Goal: Task Accomplishment & Management: Manage account settings

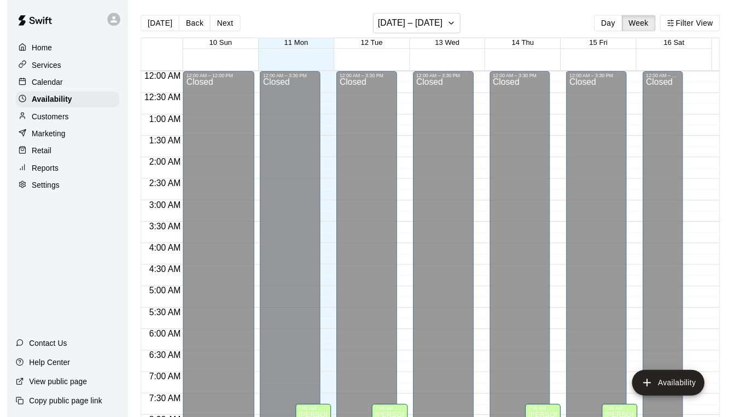
scroll to position [428, 0]
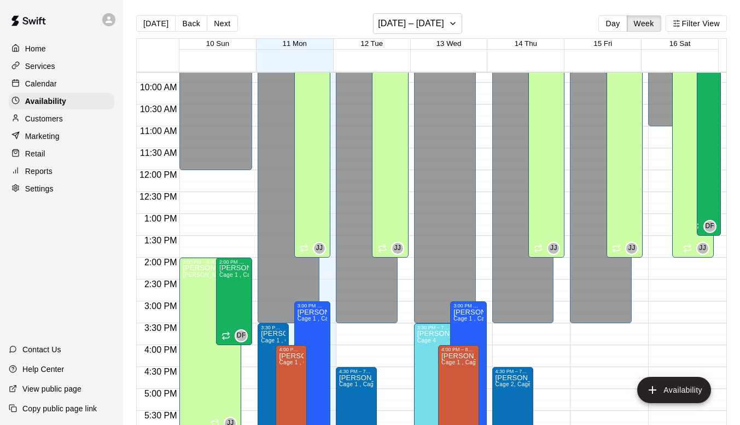
click at [39, 87] on p "Calendar" at bounding box center [41, 83] width 32 height 11
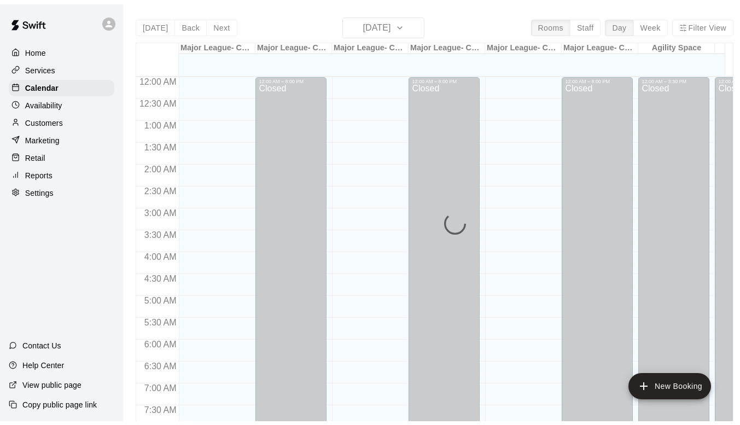
scroll to position [428, 0]
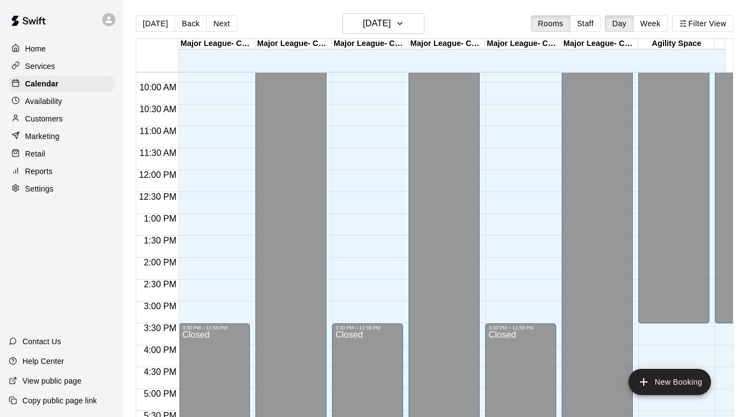
click at [657, 22] on button "Week" at bounding box center [650, 23] width 34 height 16
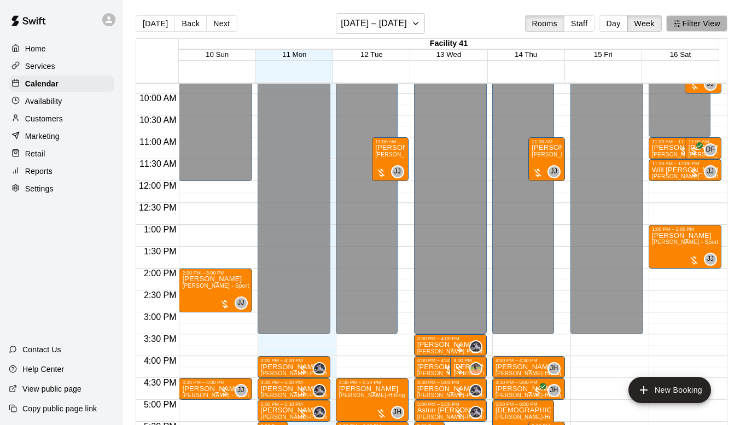
click at [698, 26] on button "Filter View" at bounding box center [696, 23] width 61 height 16
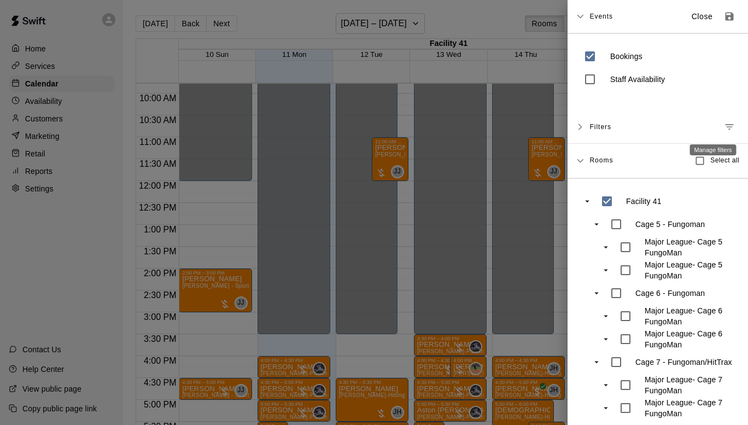
click at [724, 122] on icon "Manage filters" at bounding box center [729, 126] width 11 height 11
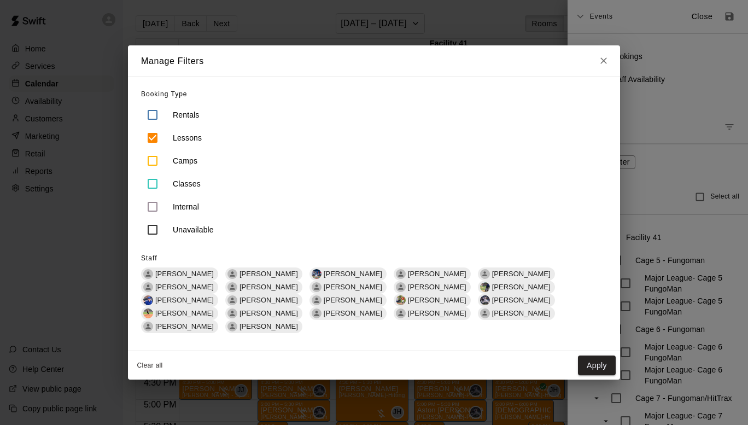
click at [404, 291] on span "[PERSON_NAME]" at bounding box center [437, 287] width 67 height 8
click at [583, 358] on button "Apply" at bounding box center [597, 365] width 38 height 20
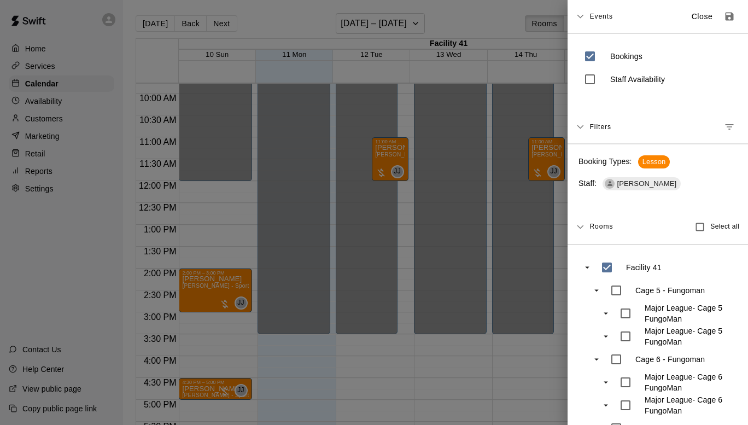
click at [450, 345] on div at bounding box center [374, 212] width 748 height 425
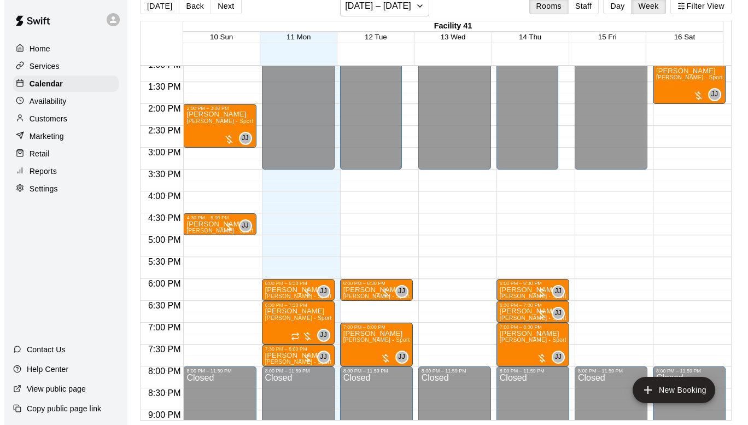
scroll to position [580, 0]
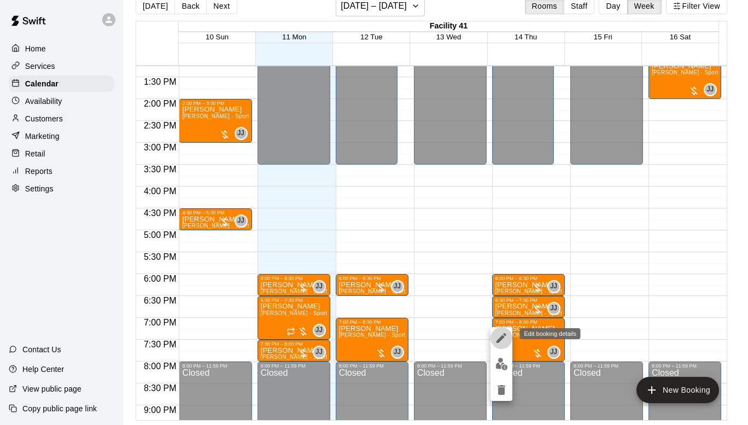
click at [504, 339] on icon "edit" at bounding box center [501, 337] width 13 height 13
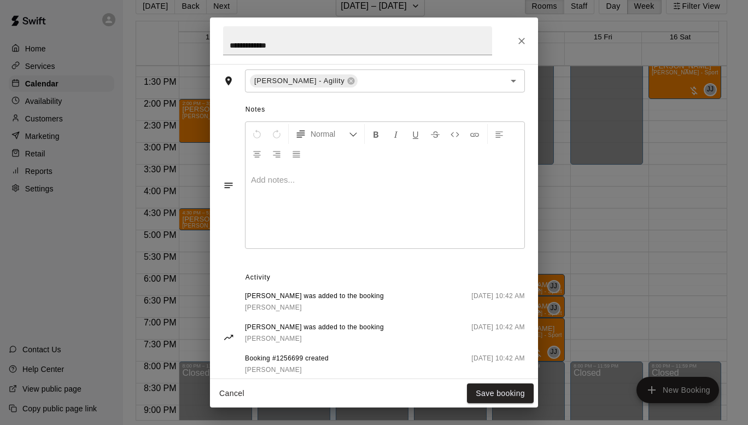
scroll to position [303, 0]
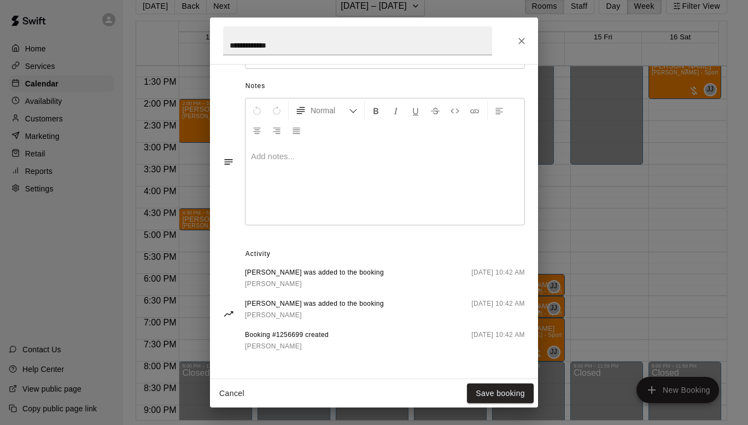
click at [269, 282] on span "[PERSON_NAME]" at bounding box center [273, 284] width 57 height 8
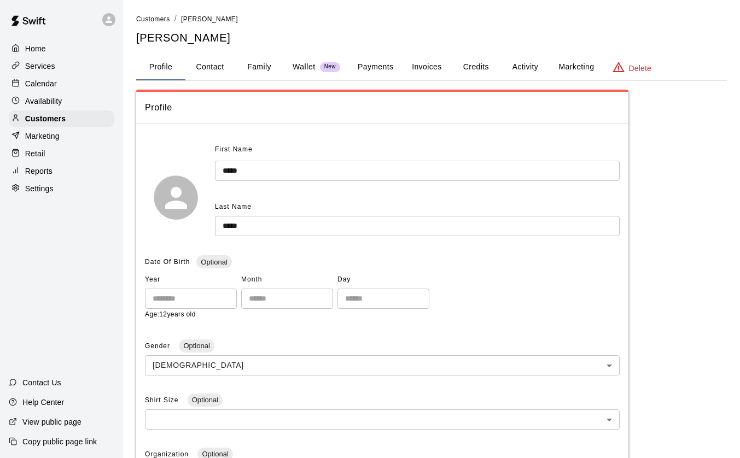
click at [215, 68] on button "Contact" at bounding box center [209, 67] width 49 height 26
select select "**"
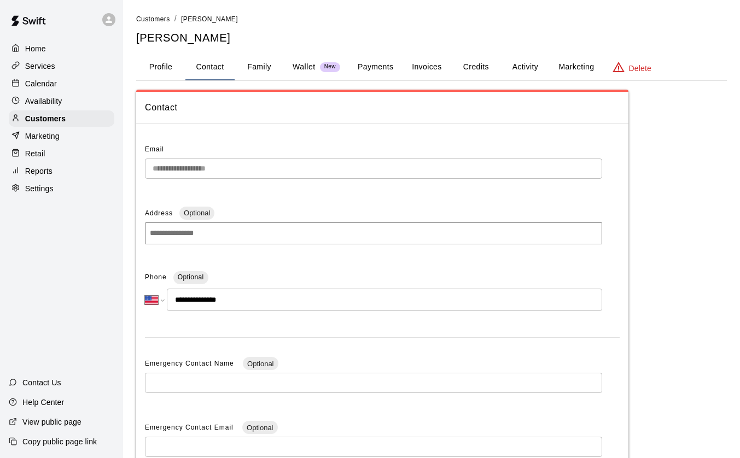
click at [45, 85] on p "Calendar" at bounding box center [41, 83] width 32 height 11
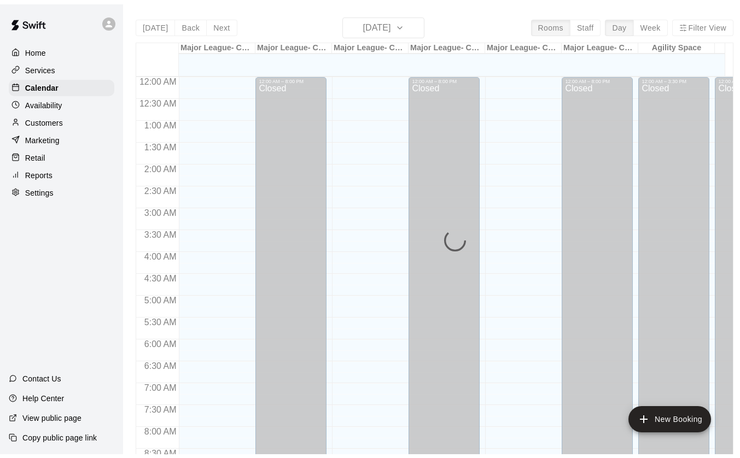
scroll to position [433, 0]
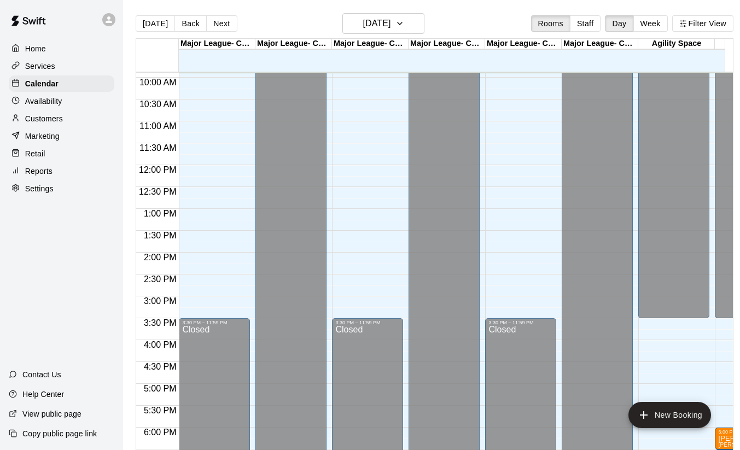
click at [646, 19] on button "Week" at bounding box center [650, 23] width 34 height 16
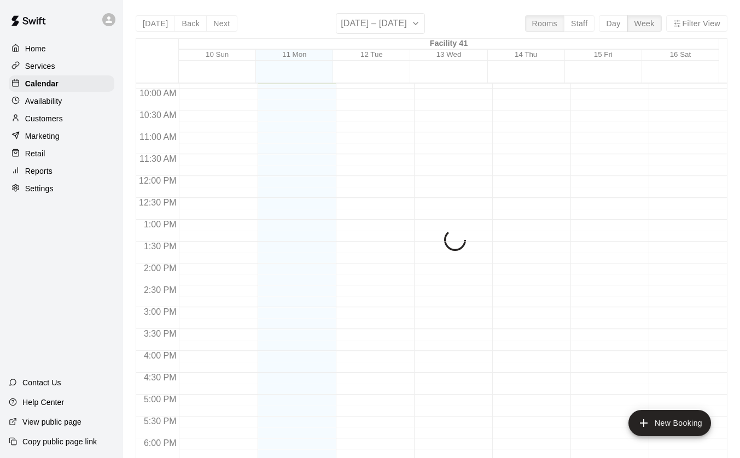
click at [707, 25] on div "[DATE] Back Next [DATE] – [DATE] Rooms Staff Day Week Filter View Facility 41 1…" at bounding box center [432, 242] width 592 height 458
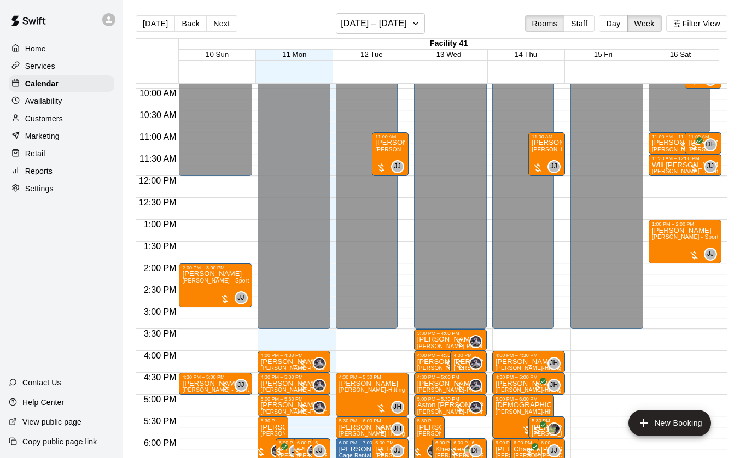
click at [696, 23] on button "Filter View" at bounding box center [696, 23] width 61 height 16
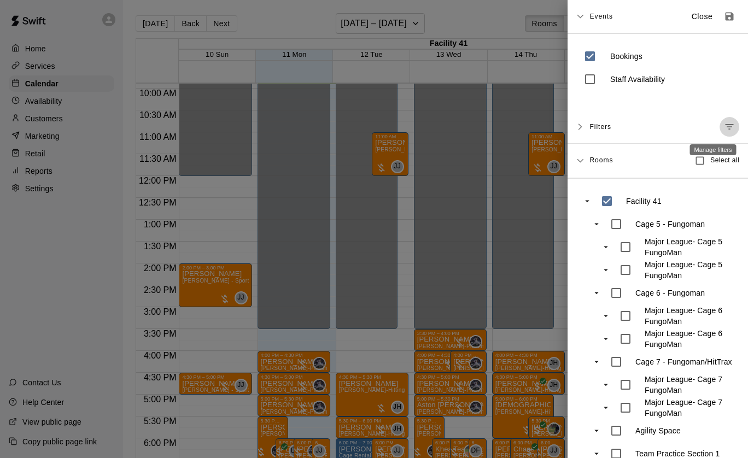
click at [720, 121] on button "Manage filters" at bounding box center [730, 127] width 20 height 20
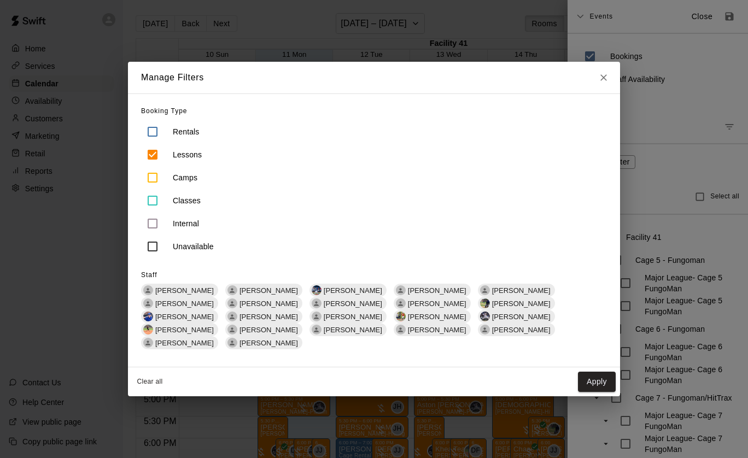
click at [404, 306] on span "[PERSON_NAME]" at bounding box center [437, 304] width 67 height 8
click at [591, 375] on button "Apply" at bounding box center [597, 382] width 38 height 20
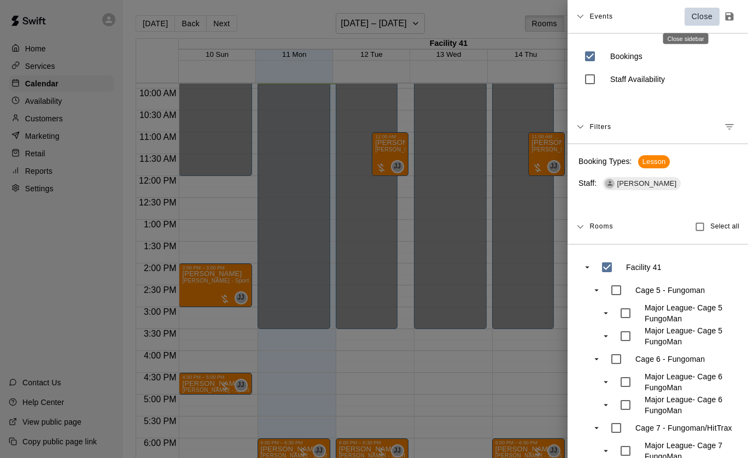
click at [686, 24] on button "Close" at bounding box center [702, 17] width 35 height 18
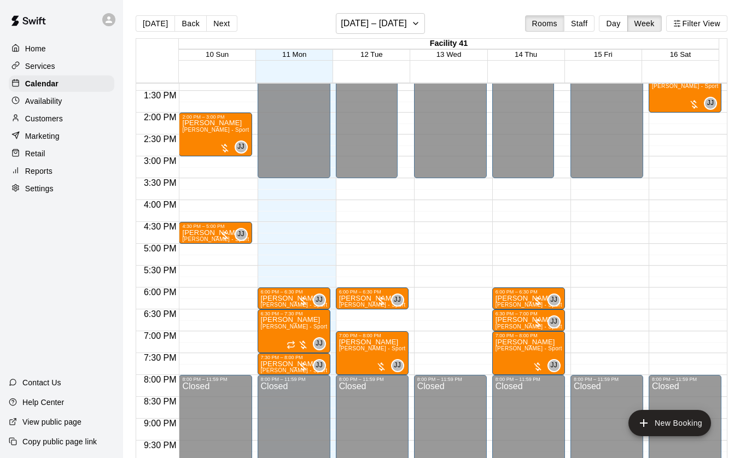
scroll to position [580, 0]
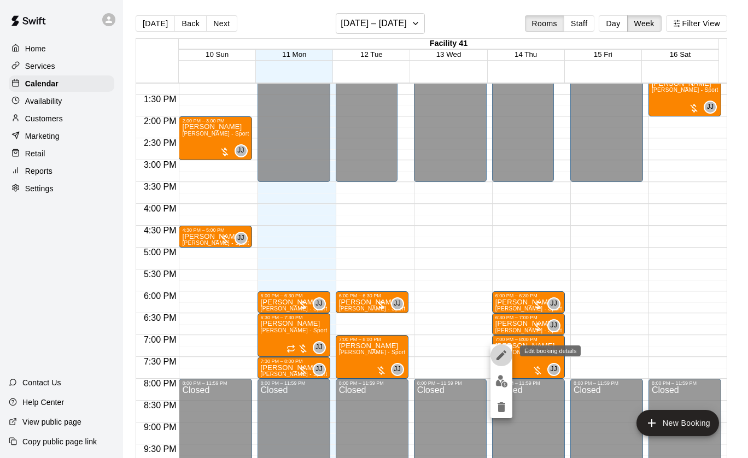
click at [501, 353] on icon "edit" at bounding box center [502, 356] width 10 height 10
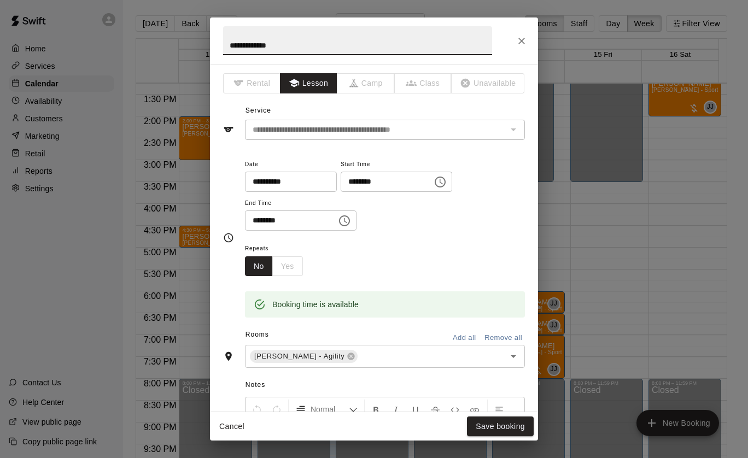
click at [375, 185] on input "********" at bounding box center [383, 182] width 84 height 20
click at [380, 182] on input "********" at bounding box center [383, 182] width 84 height 20
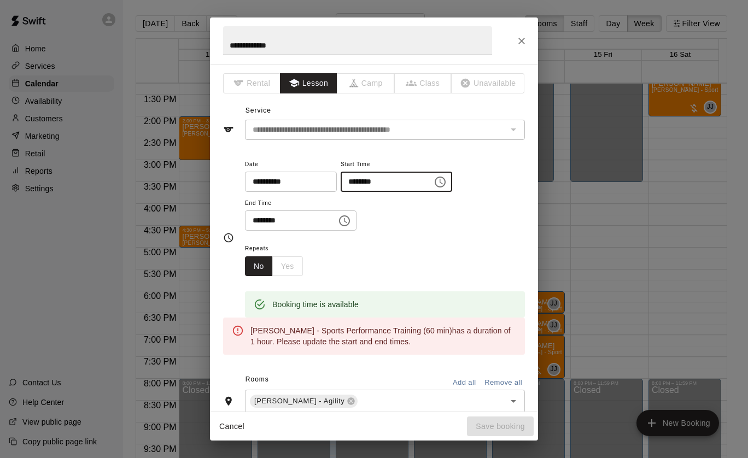
type input "********"
click at [265, 220] on input "********" at bounding box center [287, 221] width 84 height 20
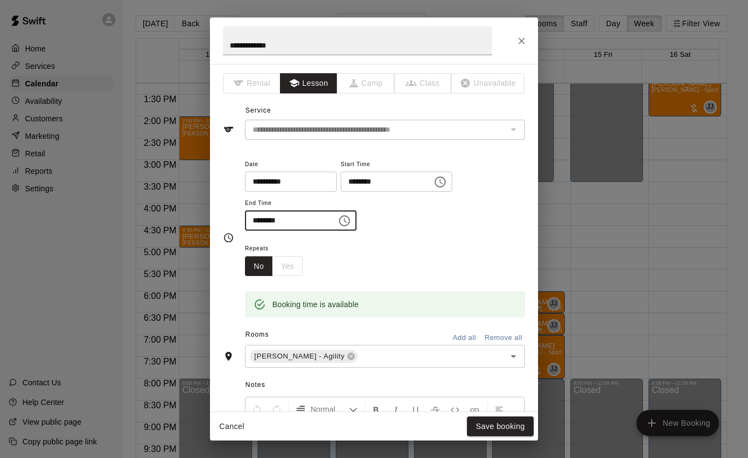
type input "********"
click at [486, 428] on button "Save booking" at bounding box center [500, 427] width 67 height 20
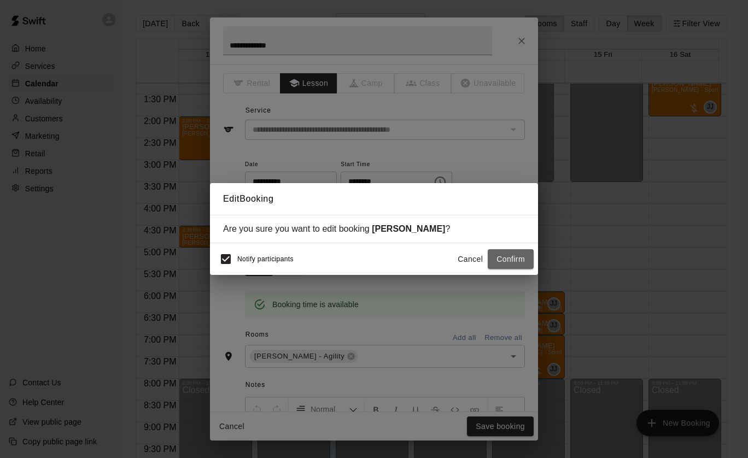
click at [505, 259] on button "Confirm" at bounding box center [511, 259] width 46 height 20
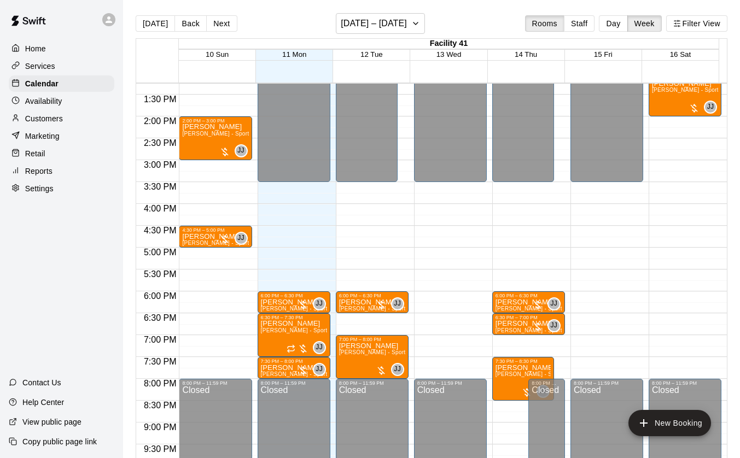
click at [527, 344] on div "12:00 AM – 3:30 PM Closed 6:00 PM – 6:30 PM [PERSON_NAME] [PERSON_NAME] - Sport…" at bounding box center [528, 29] width 73 height 1050
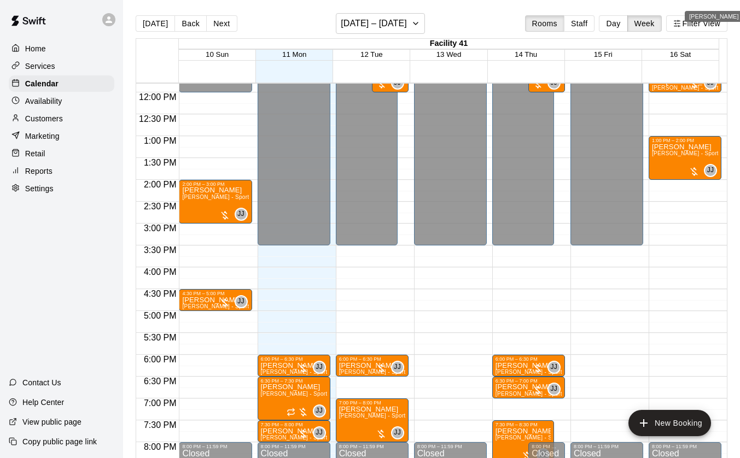
scroll to position [516, 0]
click at [521, 362] on div "6:00 PM – 6:30 PM" at bounding box center [528, 359] width 66 height 5
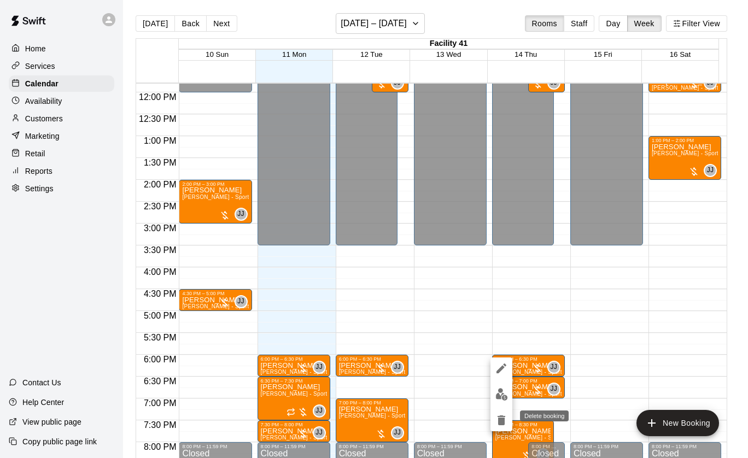
click at [502, 419] on icon "delete" at bounding box center [502, 421] width 8 height 10
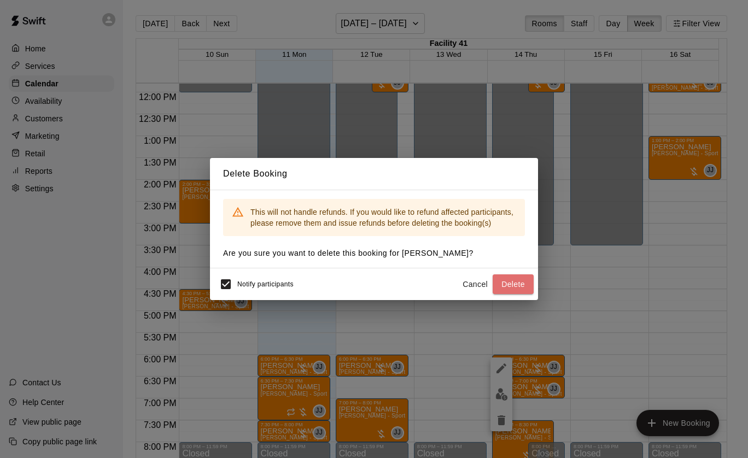
click at [507, 282] on button "Delete" at bounding box center [513, 285] width 41 height 20
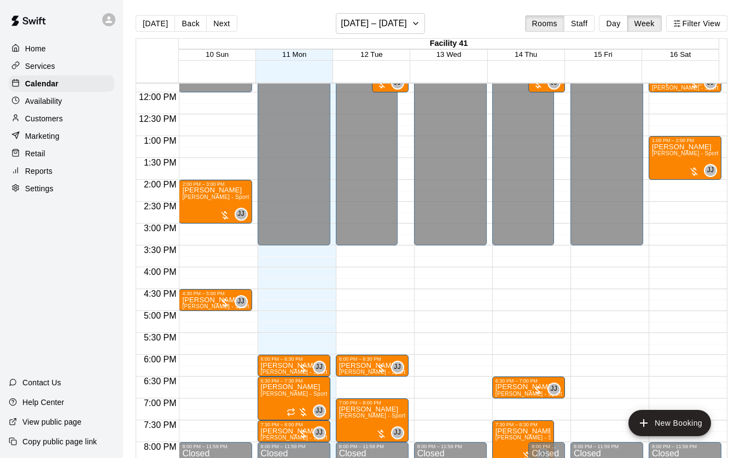
click at [522, 387] on p "[PERSON_NAME]" at bounding box center [528, 387] width 66 height 0
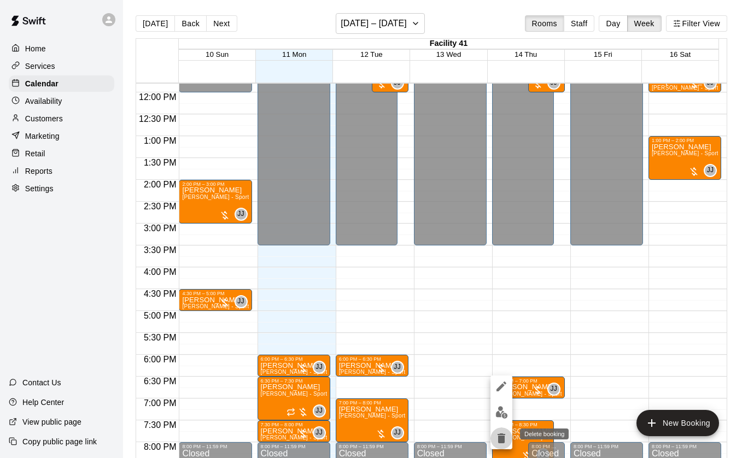
click at [503, 435] on icon "delete" at bounding box center [502, 439] width 8 height 10
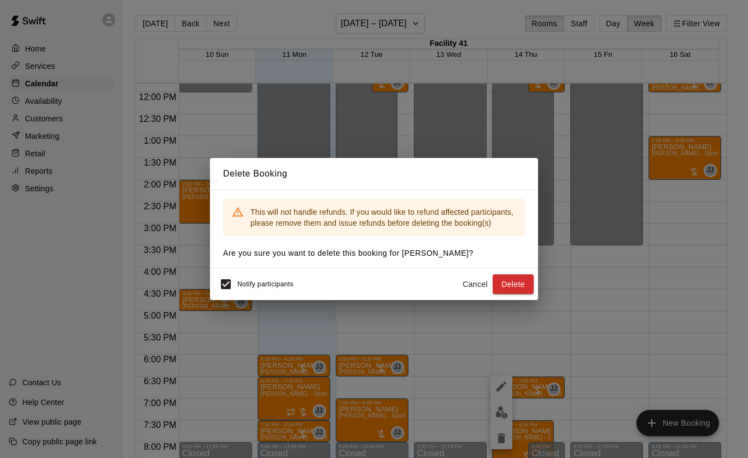
drag, startPoint x: 515, startPoint y: 284, endPoint x: 587, endPoint y: 310, distance: 77.0
click at [587, 310] on div "Delete Booking This will not handle refunds. If you would like to refund affect…" at bounding box center [374, 229] width 748 height 458
click at [474, 282] on button "Cancel" at bounding box center [475, 285] width 35 height 20
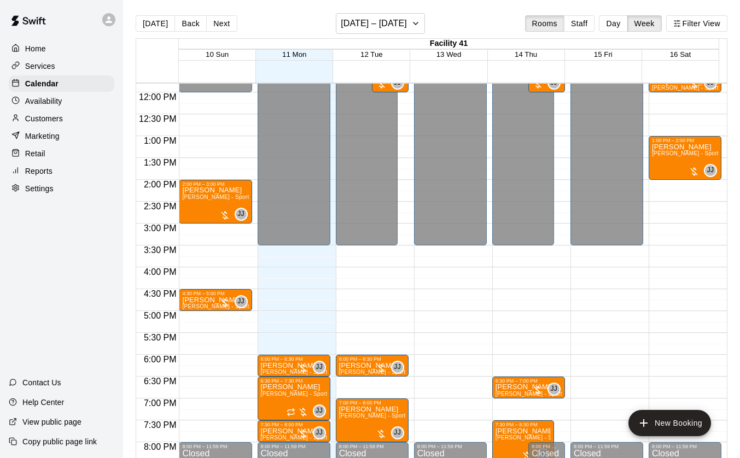
click at [51, 104] on p "Availability" at bounding box center [43, 101] width 37 height 11
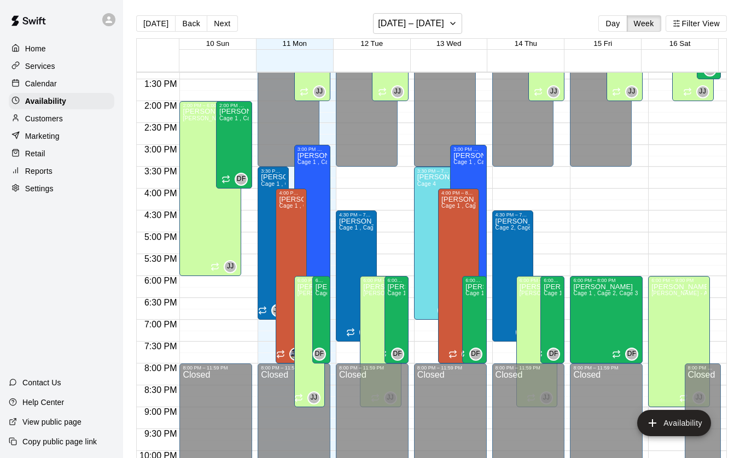
scroll to position [581, 0]
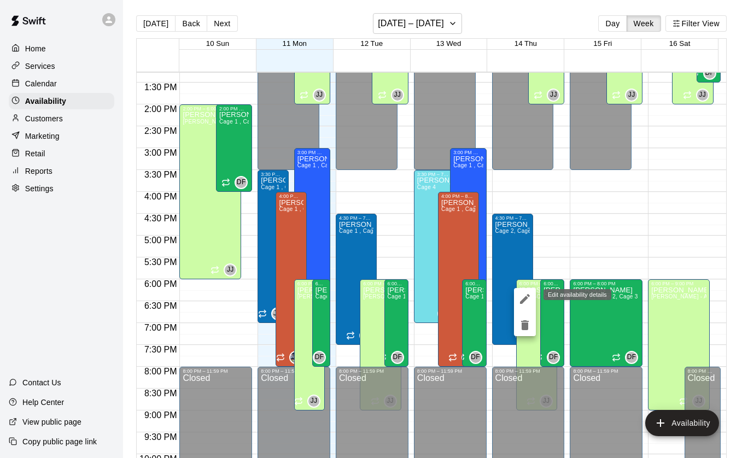
click at [523, 297] on icon "edit" at bounding box center [524, 299] width 13 height 13
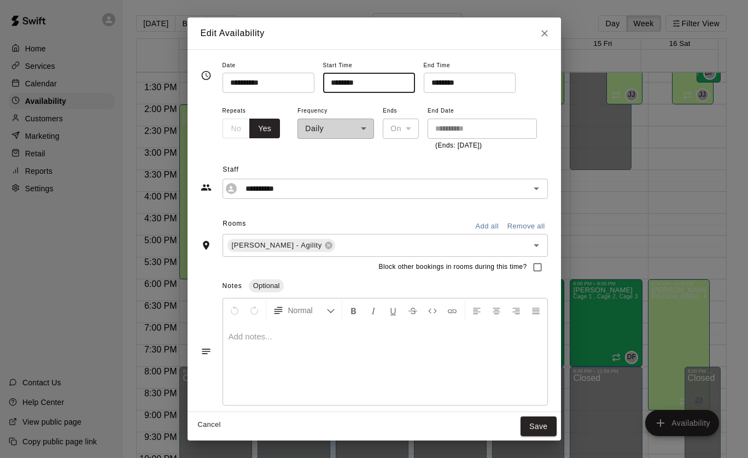
click at [340, 84] on input "********" at bounding box center [365, 83] width 84 height 20
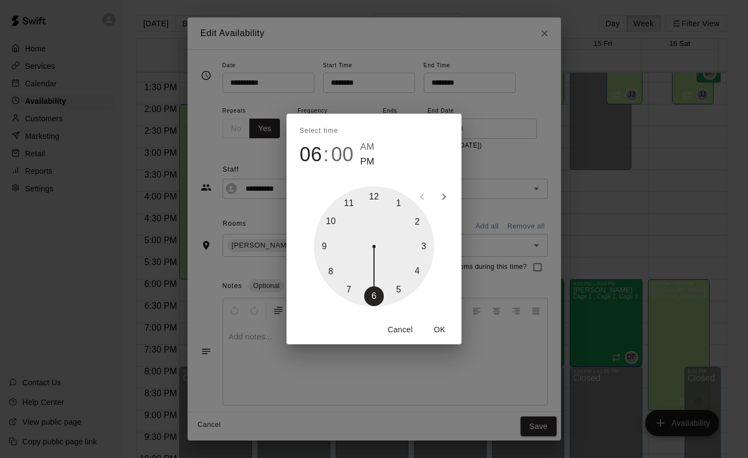
click at [346, 288] on div at bounding box center [374, 246] width 120 height 120
click at [372, 301] on div at bounding box center [374, 246] width 120 height 120
type input "********"
click at [441, 330] on button "OK" at bounding box center [439, 330] width 35 height 20
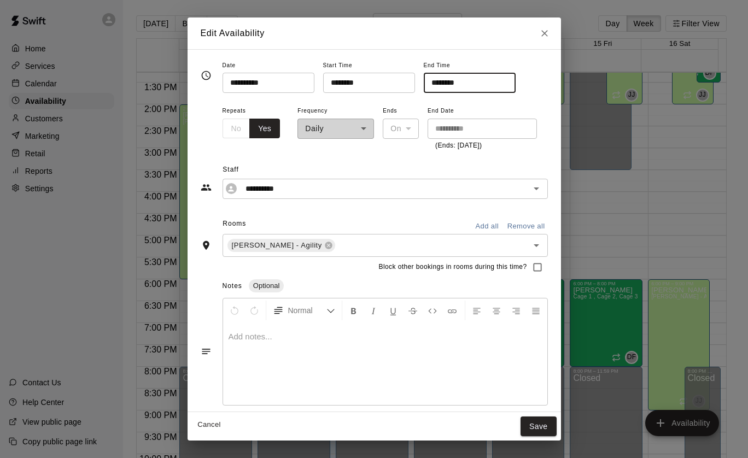
click at [459, 84] on input "********" at bounding box center [466, 83] width 84 height 20
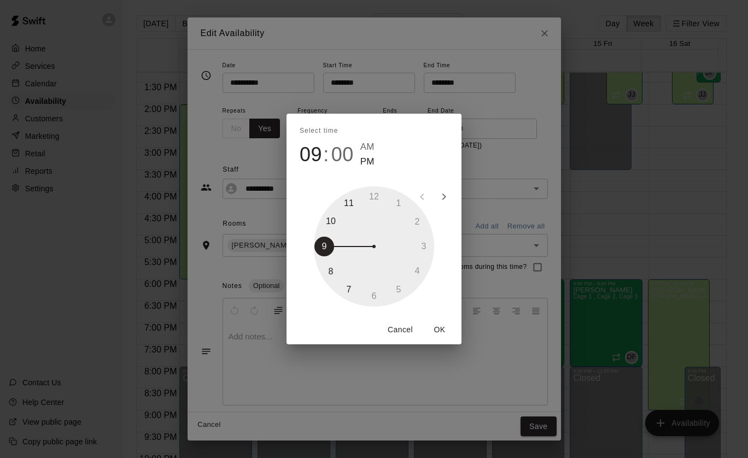
click at [333, 272] on div at bounding box center [374, 246] width 120 height 120
click at [373, 295] on div at bounding box center [374, 246] width 120 height 120
type input "********"
click at [441, 327] on button "OK" at bounding box center [439, 330] width 35 height 20
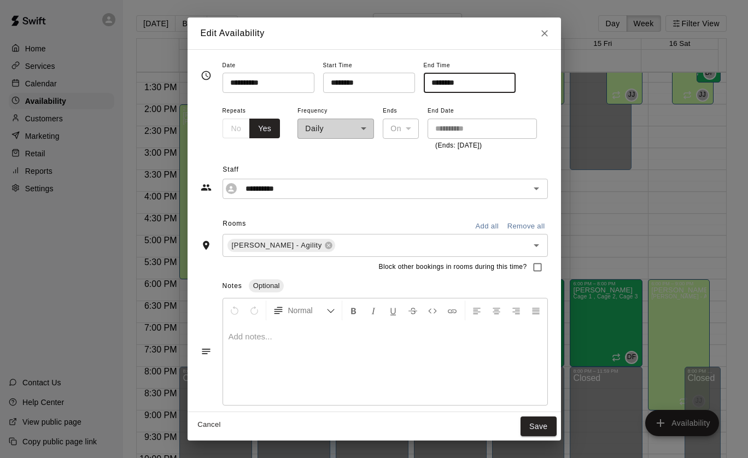
click at [545, 429] on button "Save" at bounding box center [539, 427] width 36 height 20
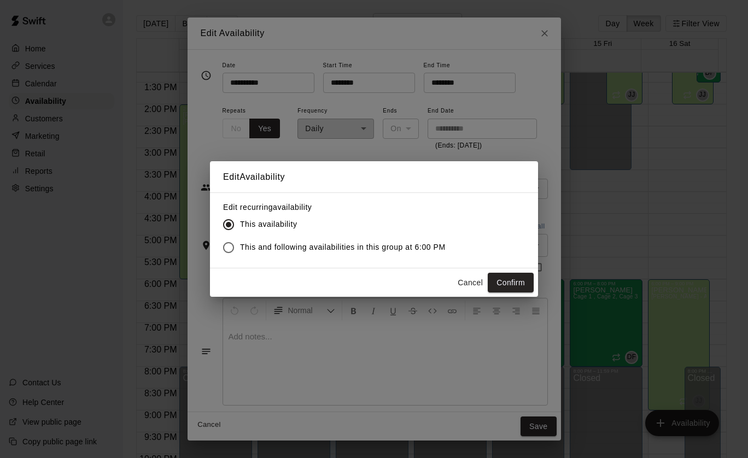
click at [507, 295] on div "Cancel Confirm" at bounding box center [374, 283] width 328 height 29
click at [507, 288] on button "Confirm" at bounding box center [511, 283] width 46 height 20
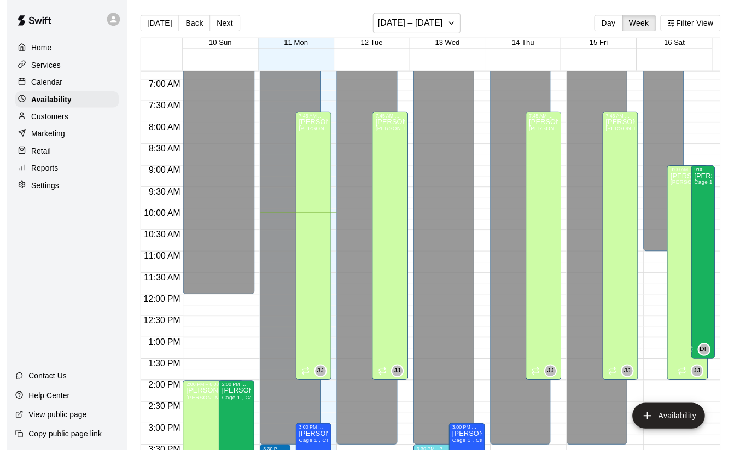
scroll to position [297, 0]
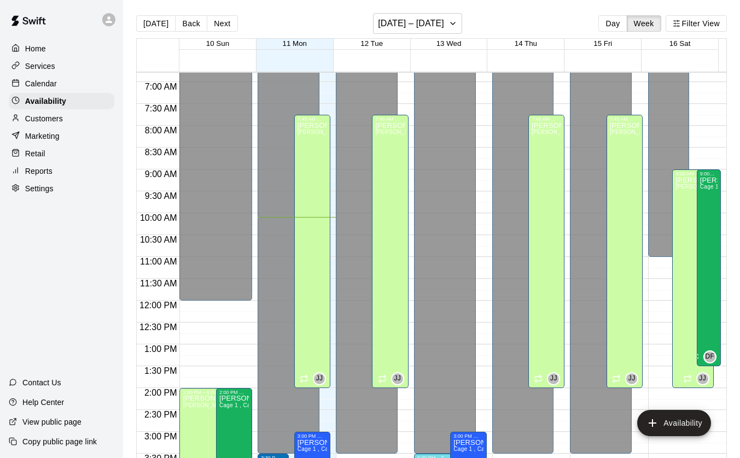
click at [675, 180] on p "[PERSON_NAME]" at bounding box center [692, 180] width 34 height 0
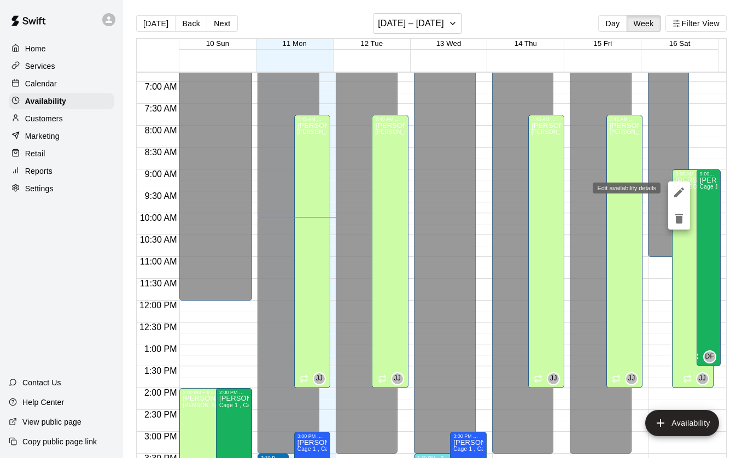
click at [674, 195] on icon "edit" at bounding box center [679, 192] width 13 height 13
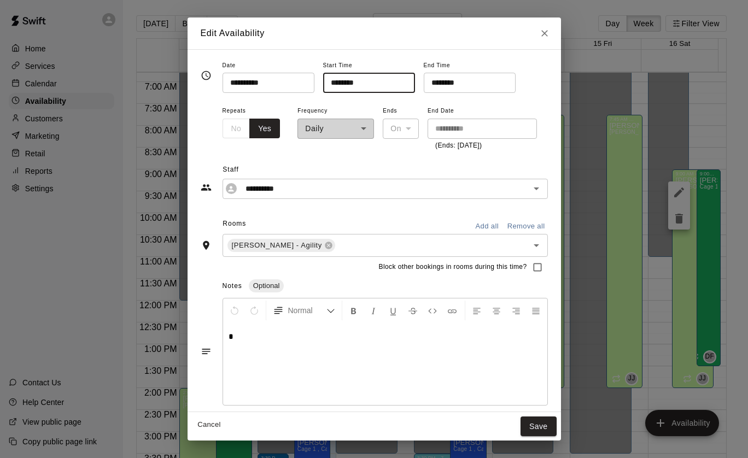
click at [341, 83] on input "********" at bounding box center [365, 83] width 84 height 20
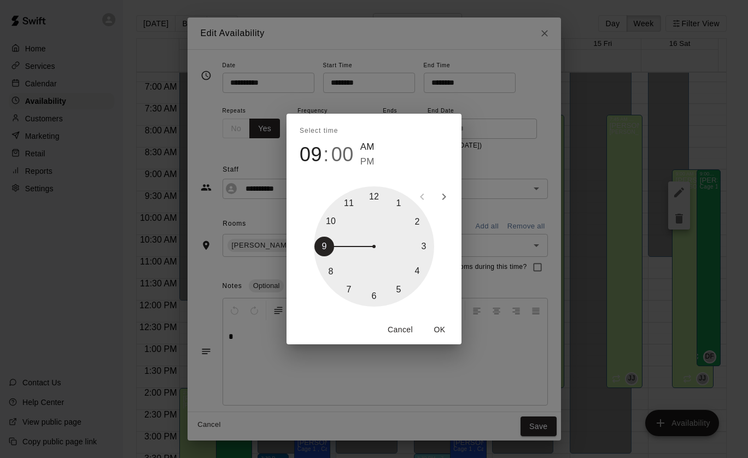
click at [401, 331] on button "Cancel" at bounding box center [400, 330] width 35 height 20
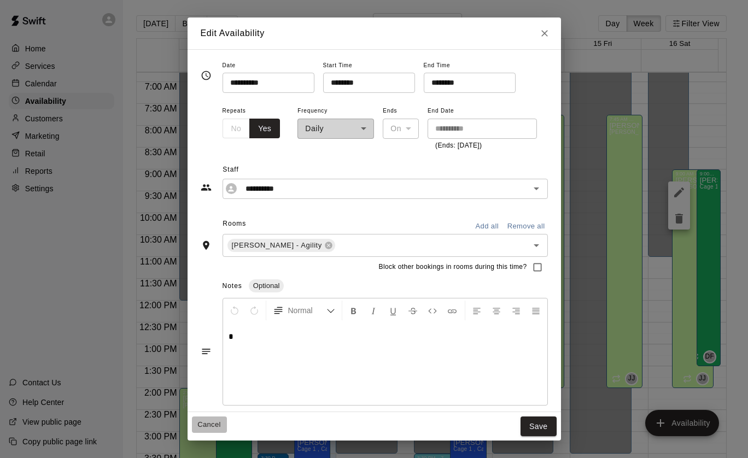
click at [197, 423] on button "Cancel" at bounding box center [209, 425] width 35 height 17
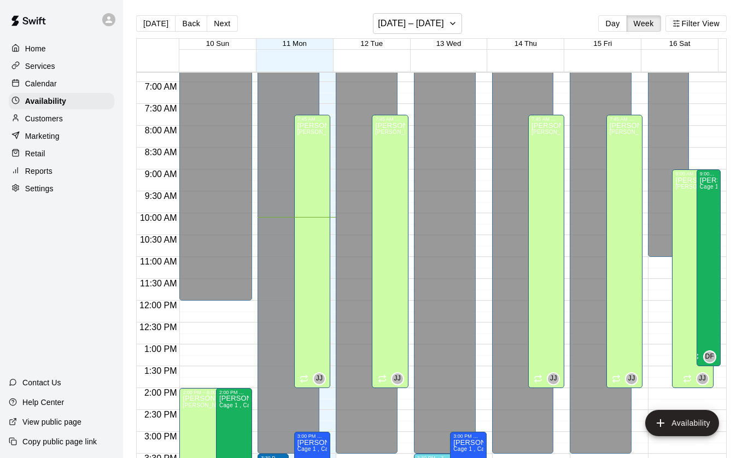
type input "**********"
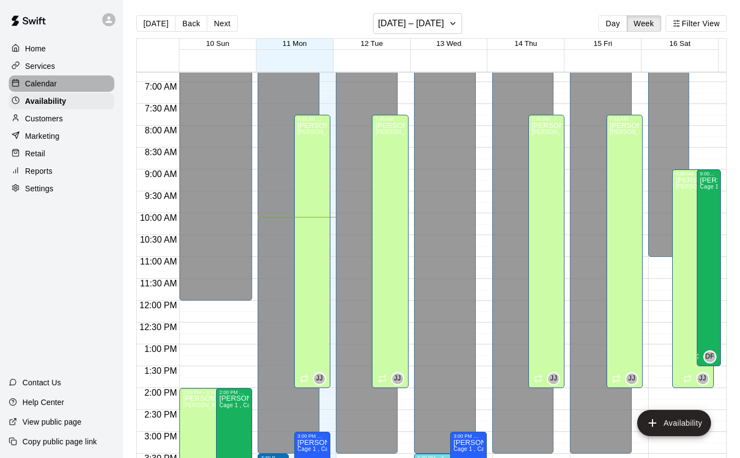
click at [45, 78] on div "Calendar" at bounding box center [62, 83] width 106 height 16
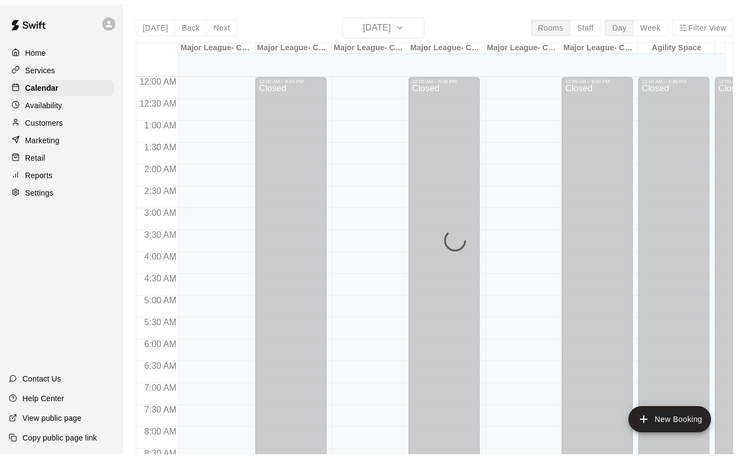
scroll to position [442, 0]
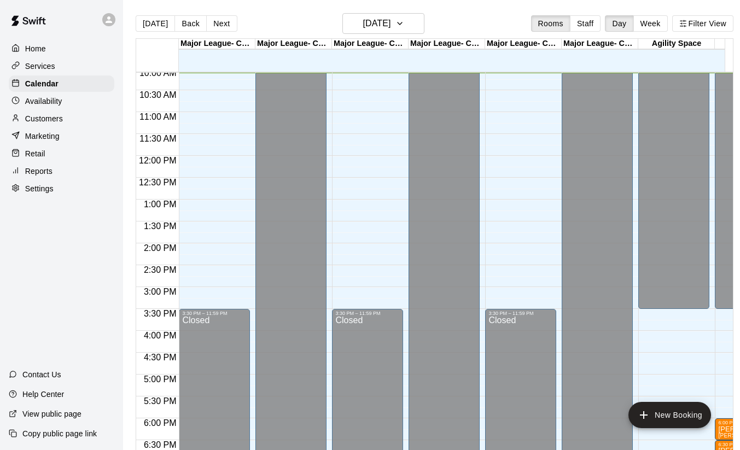
click at [655, 22] on button "Week" at bounding box center [650, 23] width 34 height 16
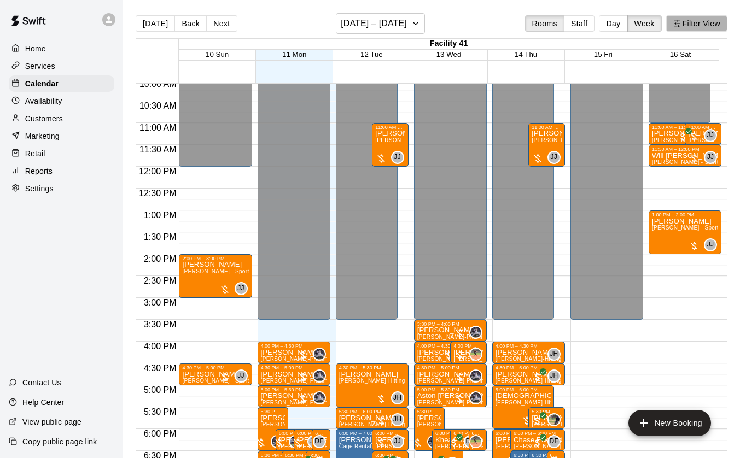
click at [697, 25] on button "Filter View" at bounding box center [696, 23] width 61 height 16
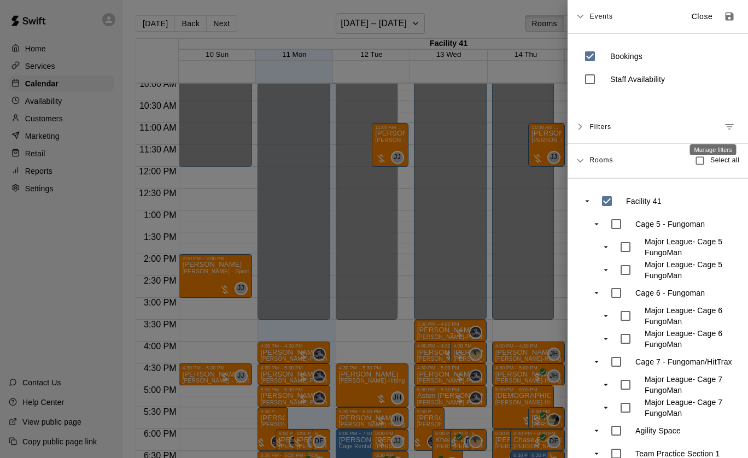
click at [724, 126] on icon "Manage filters" at bounding box center [729, 126] width 11 height 11
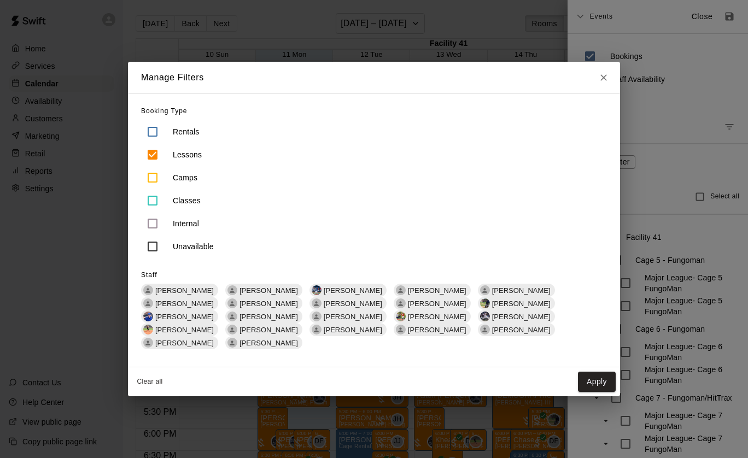
click at [394, 305] on div "[PERSON_NAME]" at bounding box center [432, 303] width 77 height 13
click at [581, 374] on button "Apply" at bounding box center [597, 382] width 38 height 20
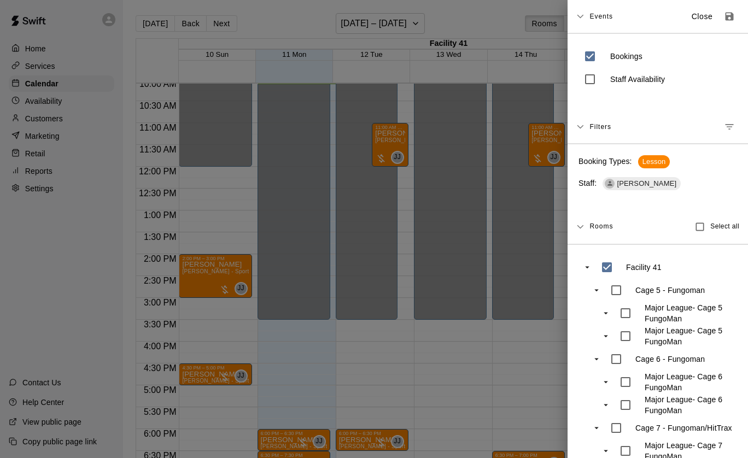
click at [436, 377] on div at bounding box center [374, 229] width 748 height 458
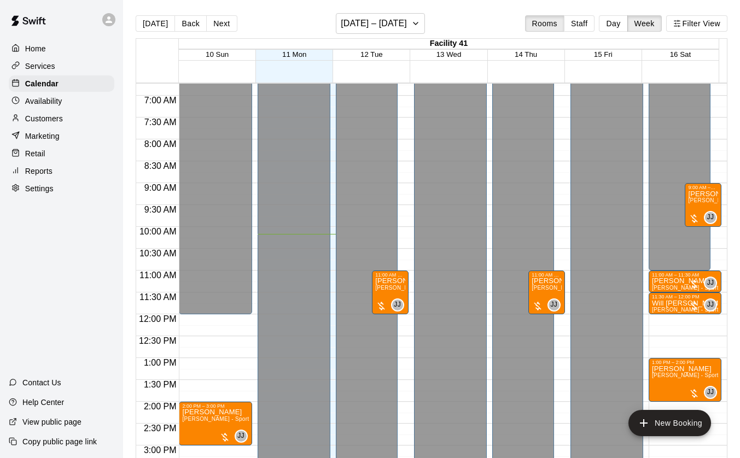
scroll to position [292, 0]
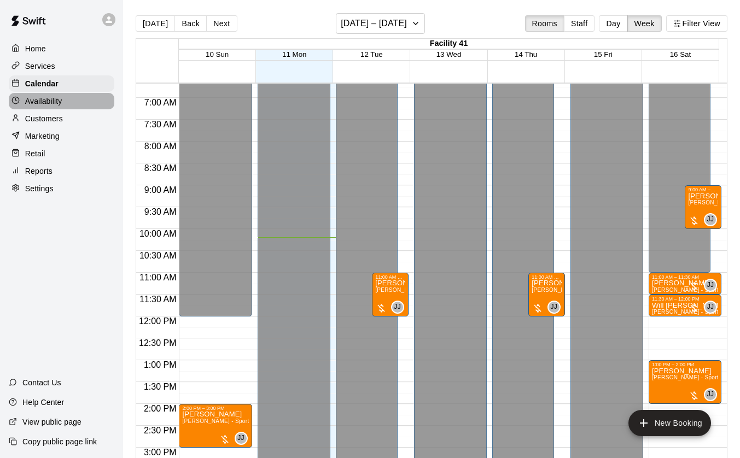
click at [49, 105] on p "Availability" at bounding box center [43, 101] width 37 height 11
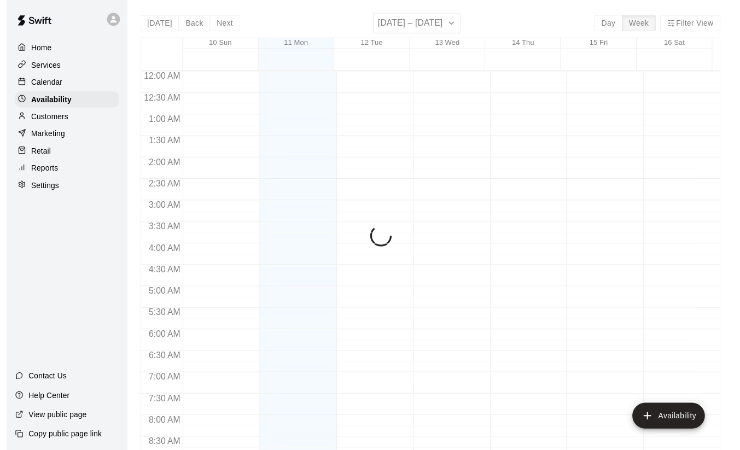
scroll to position [446, 0]
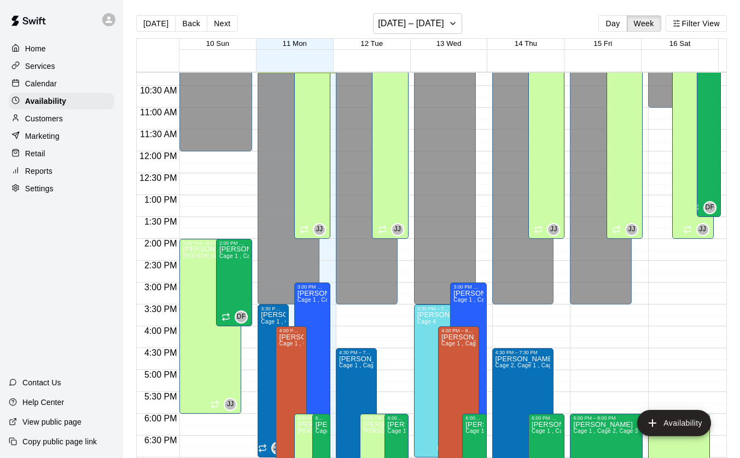
click at [675, 87] on div "[PERSON_NAME] [PERSON_NAME] - Agility" at bounding box center [692, 256] width 34 height 458
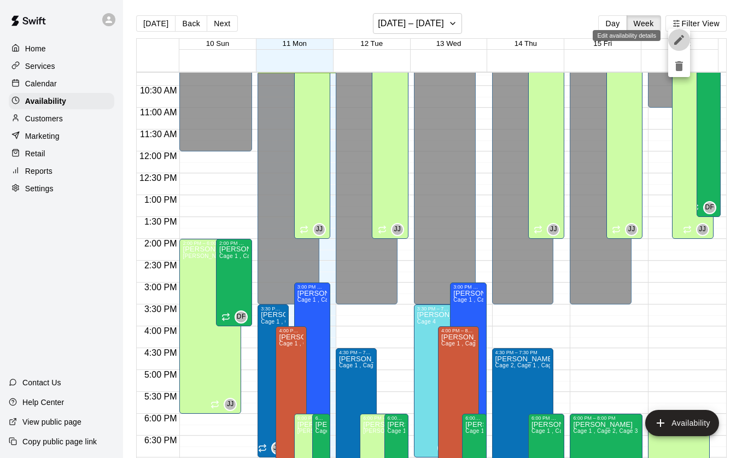
click at [678, 39] on icon "edit" at bounding box center [679, 40] width 10 height 10
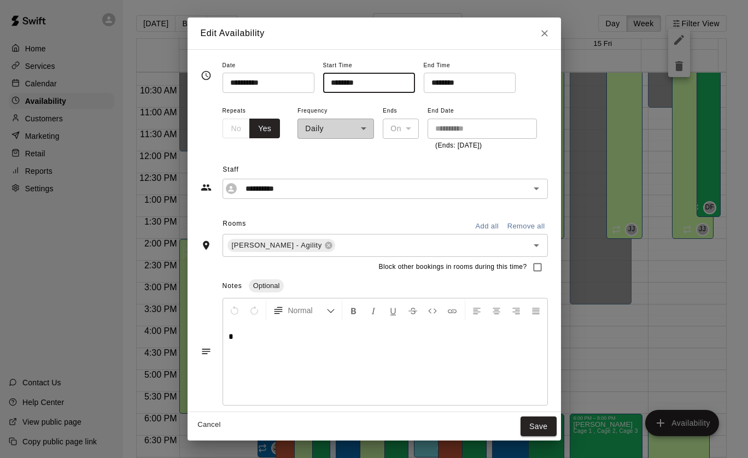
click at [341, 84] on input "********" at bounding box center [365, 83] width 84 height 20
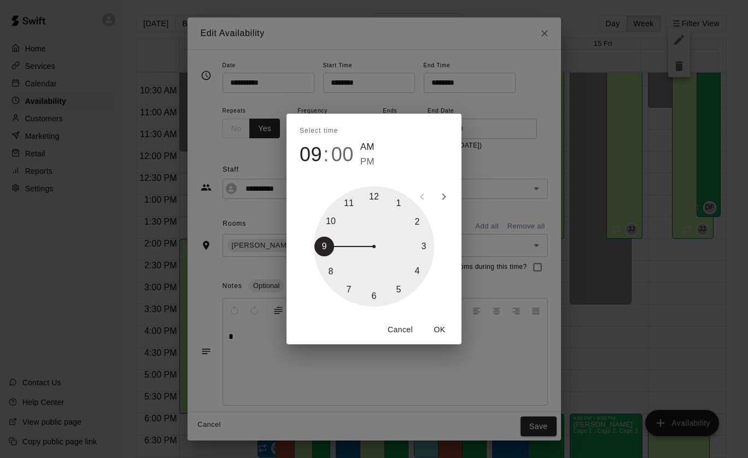
click at [401, 333] on button "Cancel" at bounding box center [400, 330] width 35 height 20
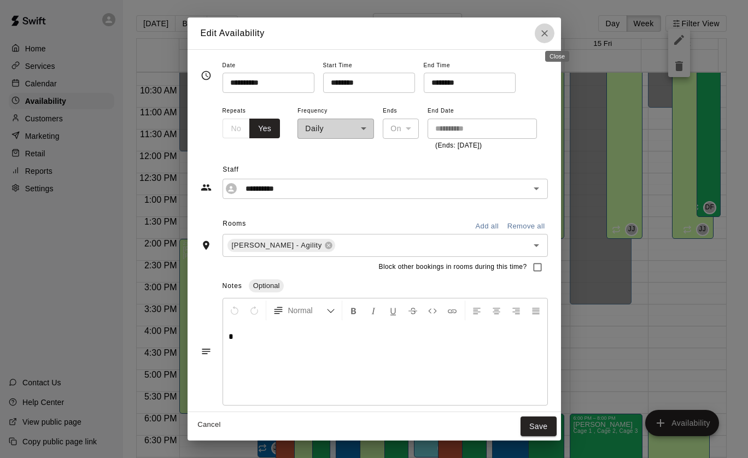
click at [548, 34] on icon "Close" at bounding box center [544, 33] width 7 height 7
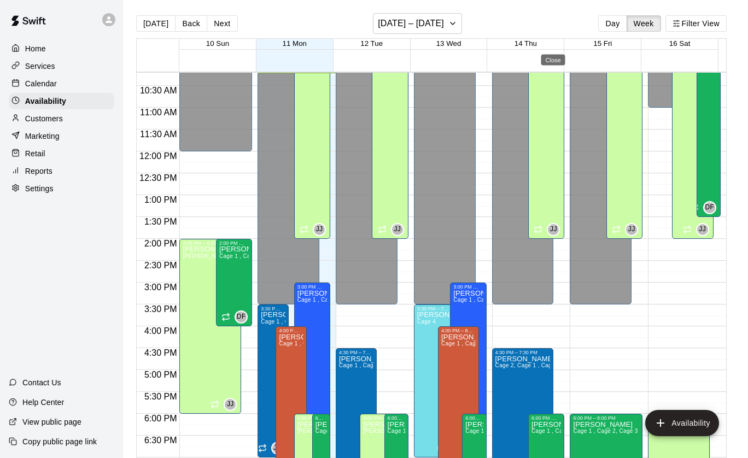
type input "**********"
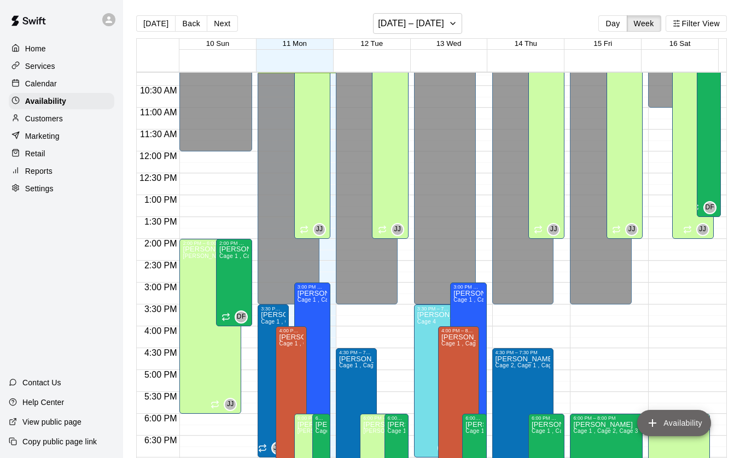
click at [664, 421] on button "Availability" at bounding box center [674, 423] width 74 height 26
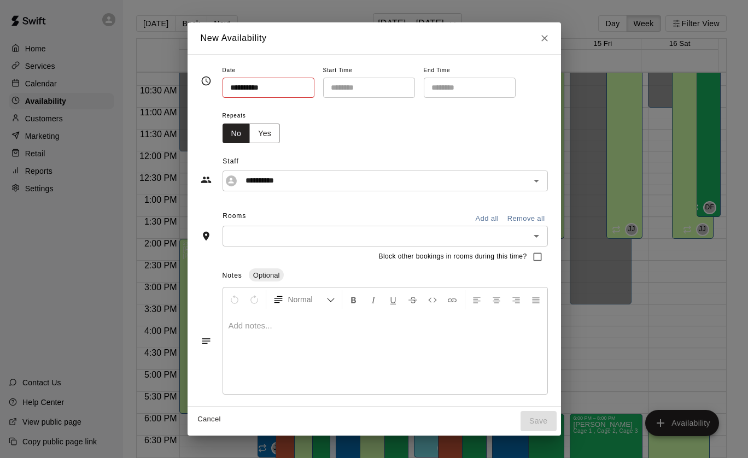
type input "**********"
type input "********"
click at [227, 92] on input "**********" at bounding box center [265, 88] width 84 height 20
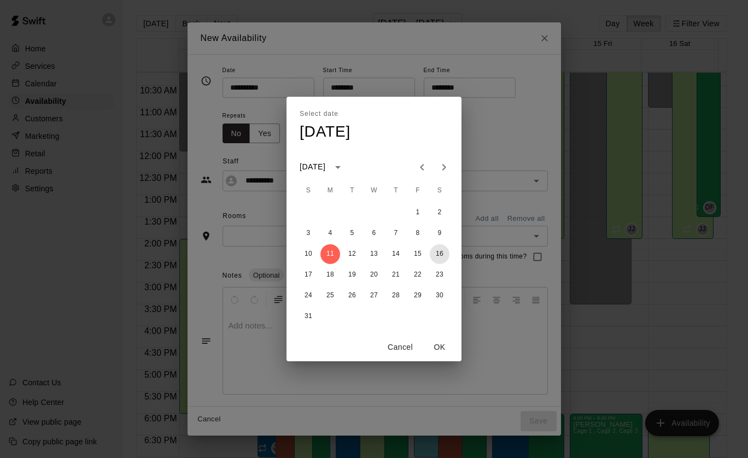
click at [440, 252] on button "16" at bounding box center [440, 254] width 20 height 20
type input "**********"
click at [441, 345] on button "OK" at bounding box center [439, 347] width 35 height 20
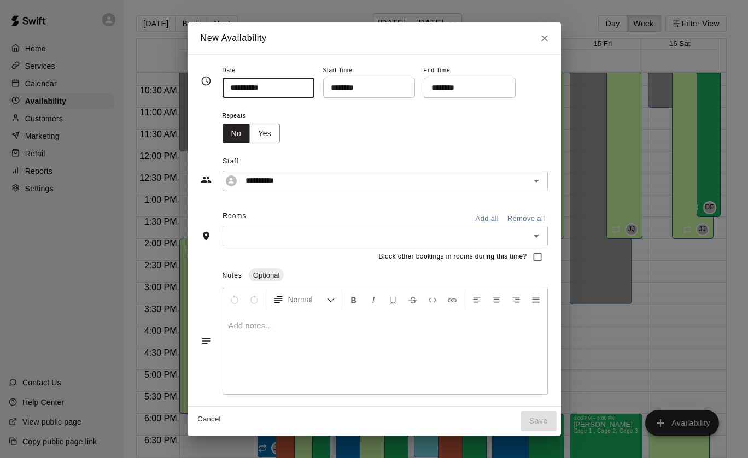
click at [343, 89] on input "********" at bounding box center [365, 88] width 84 height 20
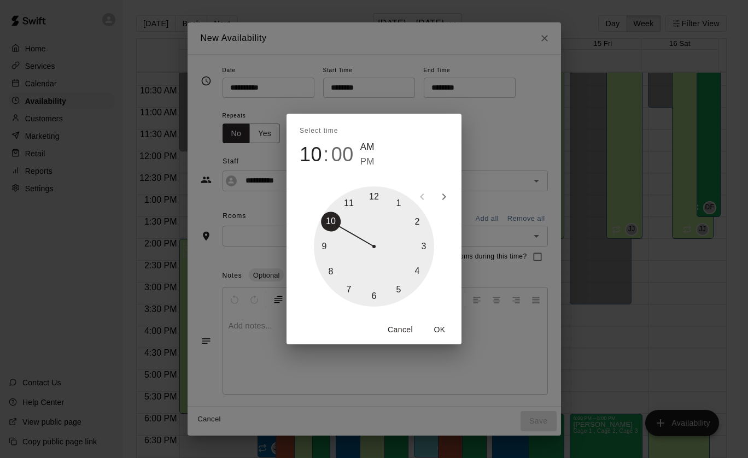
click at [348, 285] on div at bounding box center [374, 246] width 120 height 120
type input "********"
click at [440, 331] on button "OK" at bounding box center [439, 330] width 35 height 20
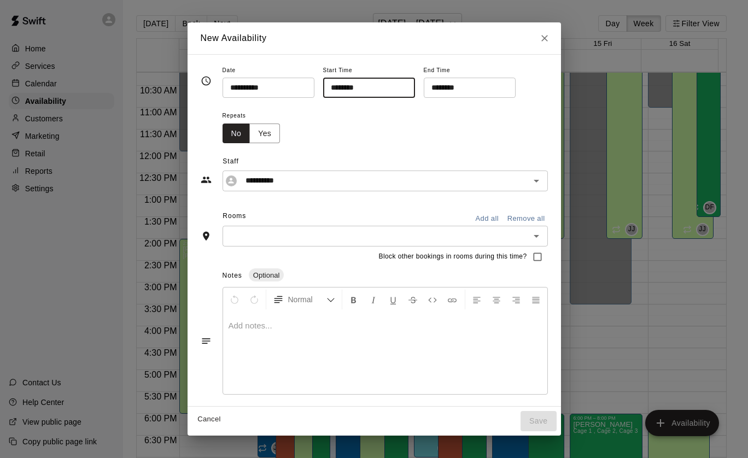
click at [463, 90] on input "********" at bounding box center [466, 88] width 84 height 20
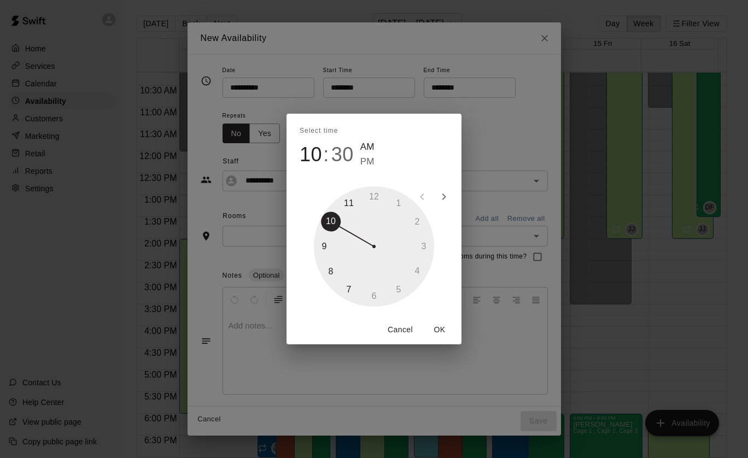
click at [331, 271] on div at bounding box center [374, 246] width 120 height 120
click at [375, 203] on div at bounding box center [374, 246] width 120 height 120
type input "********"
click at [437, 326] on button "OK" at bounding box center [439, 330] width 35 height 20
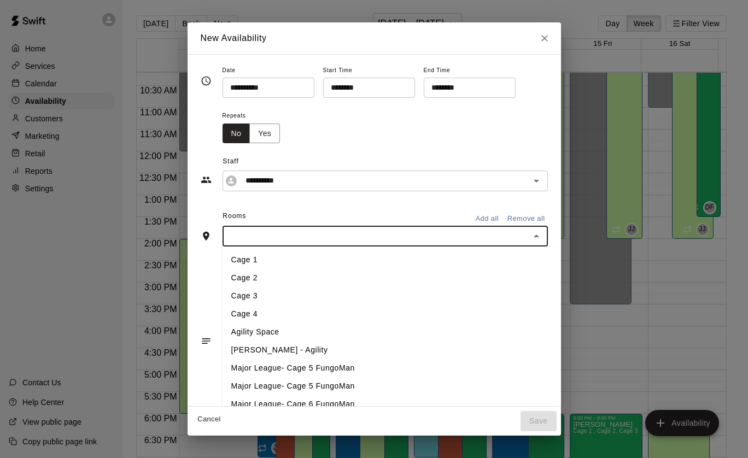
click at [326, 232] on input "text" at bounding box center [376, 236] width 301 height 14
click at [281, 349] on li "[PERSON_NAME] - Agility" at bounding box center [394, 350] width 343 height 18
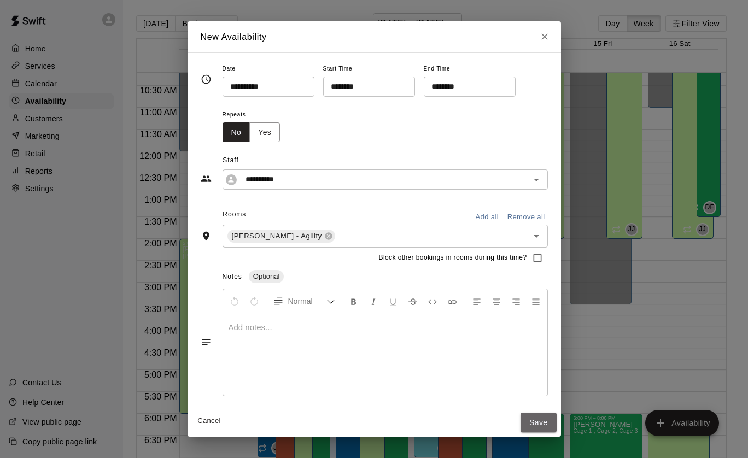
click at [544, 423] on button "Save" at bounding box center [539, 423] width 36 height 20
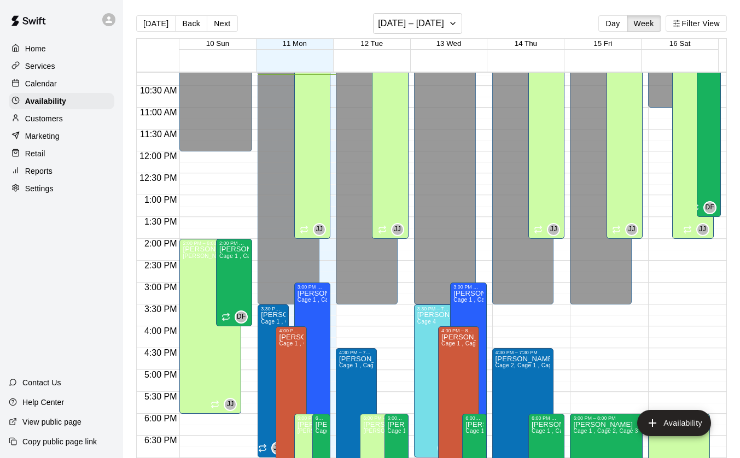
click at [675, 134] on div "[PERSON_NAME] [PERSON_NAME] - Agility" at bounding box center [692, 256] width 34 height 458
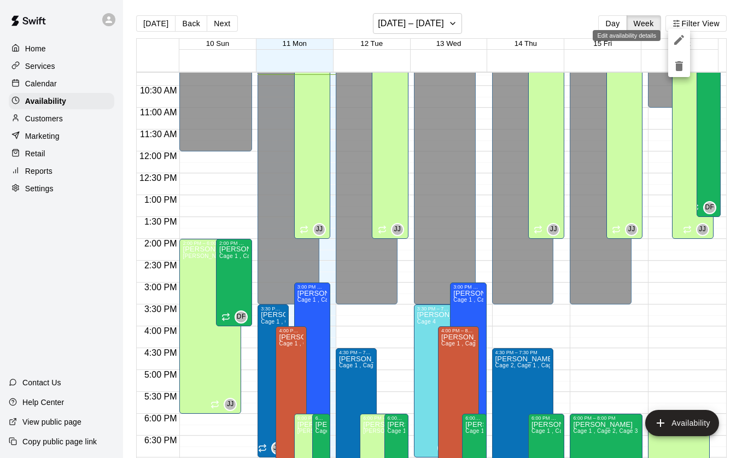
click at [679, 39] on icon "edit" at bounding box center [679, 40] width 10 height 10
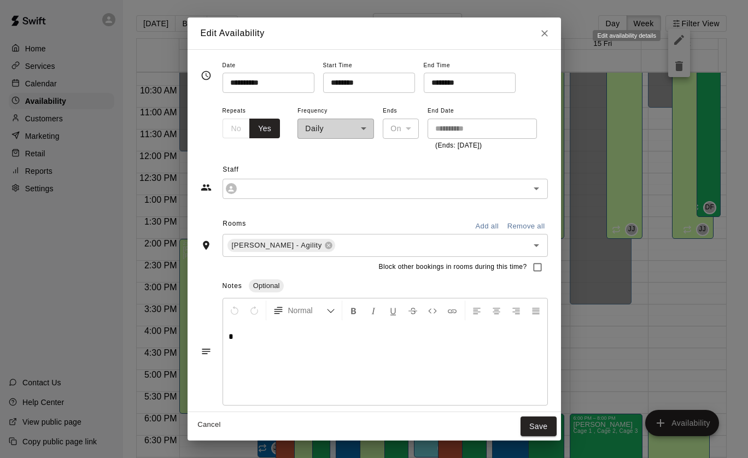
type input "**********"
click at [339, 85] on input "********" at bounding box center [365, 83] width 84 height 20
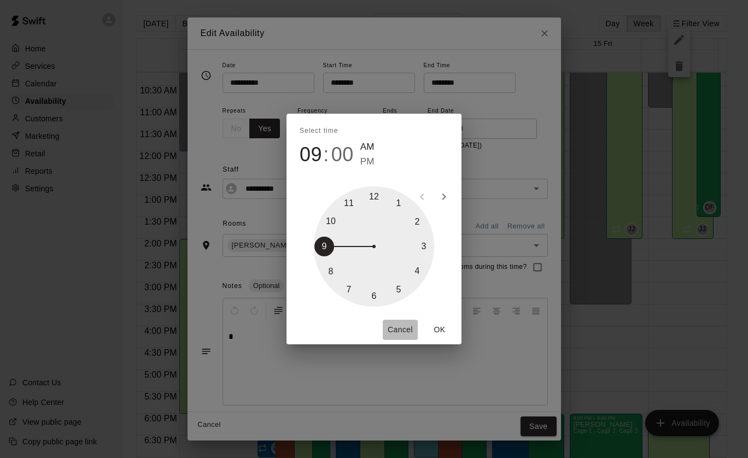
click at [396, 328] on button "Cancel" at bounding box center [400, 330] width 35 height 20
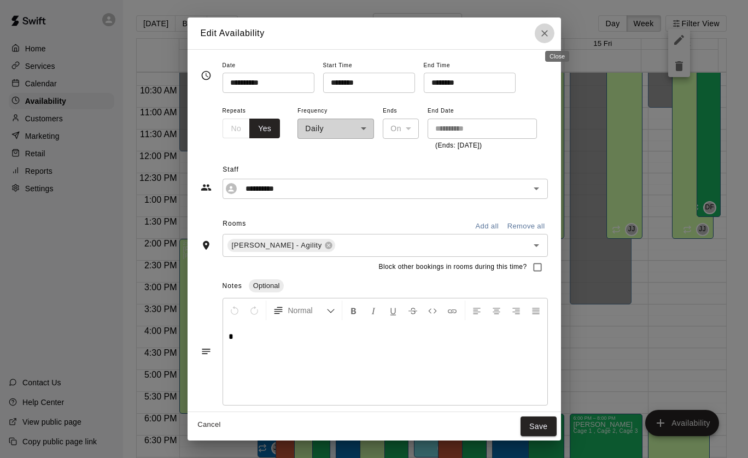
click at [550, 30] on icon "Close" at bounding box center [544, 33] width 11 height 11
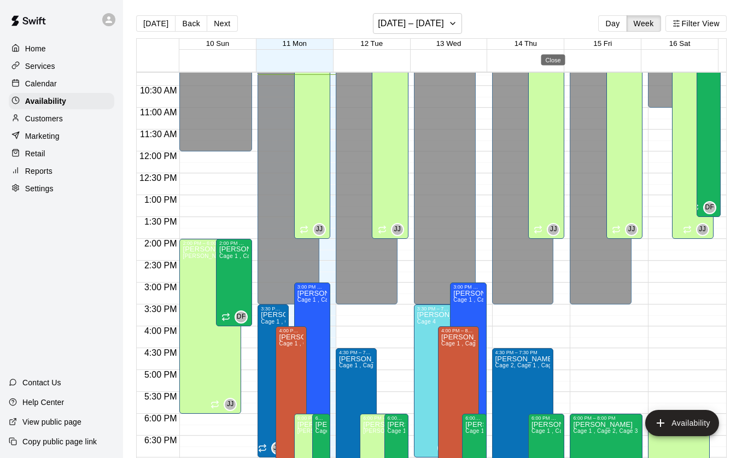
type input "**********"
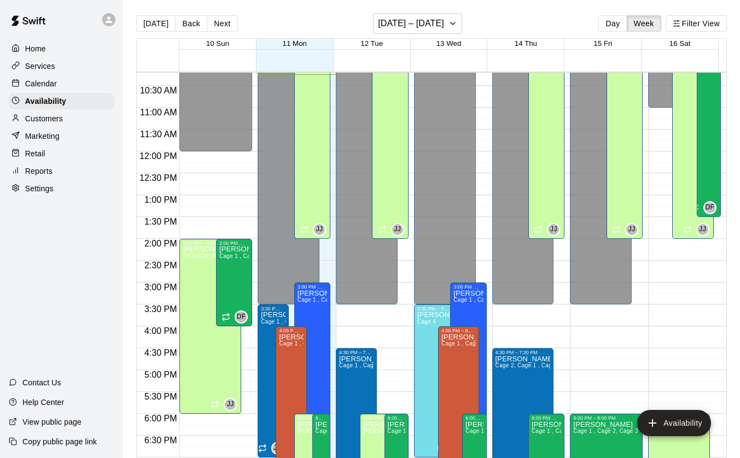
click at [43, 85] on p "Calendar" at bounding box center [41, 83] width 32 height 11
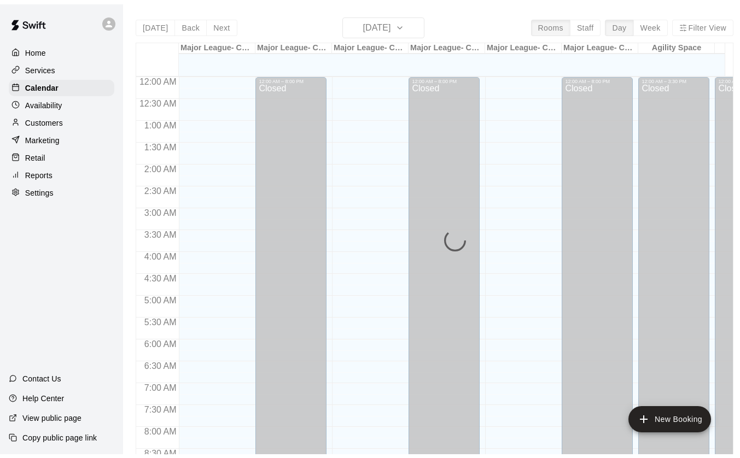
scroll to position [448, 0]
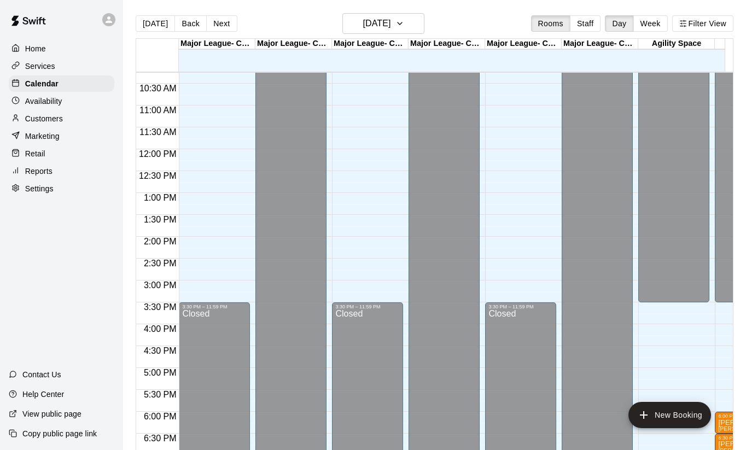
click at [662, 21] on button "Week" at bounding box center [650, 23] width 34 height 16
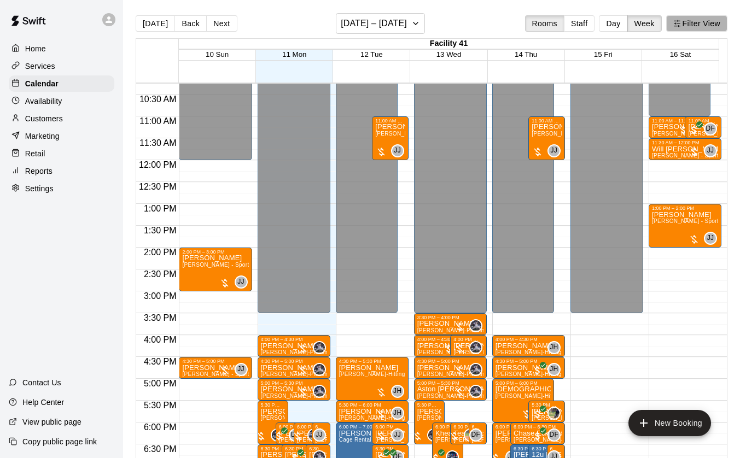
click at [698, 22] on button "Filter View" at bounding box center [696, 23] width 61 height 16
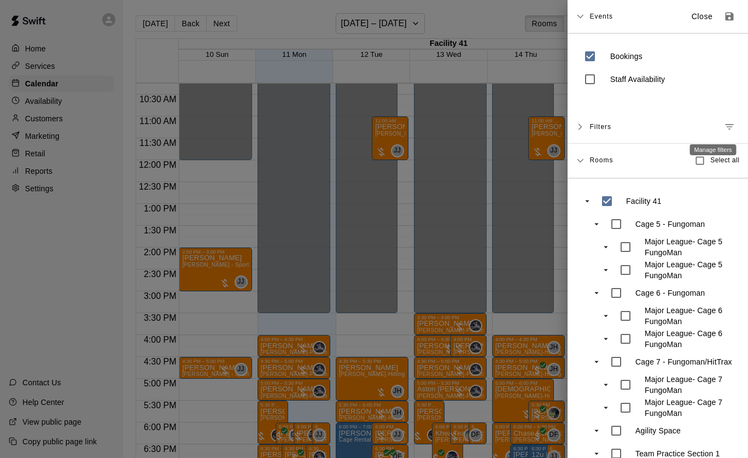
click at [726, 125] on icon "Manage filters" at bounding box center [730, 126] width 8 height 5
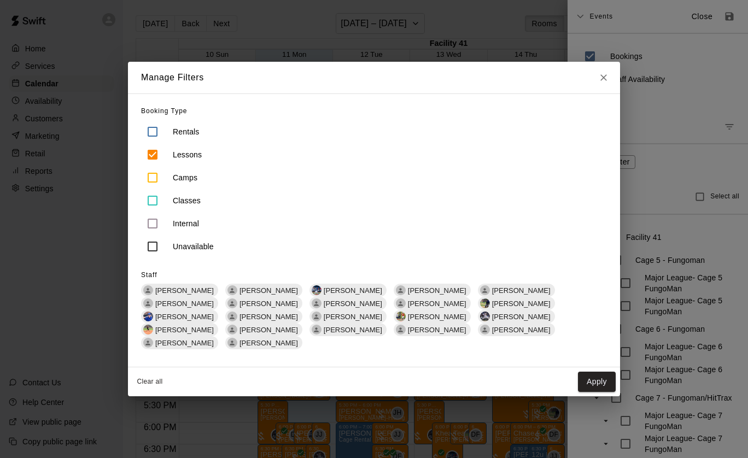
click at [404, 308] on span "[PERSON_NAME]" at bounding box center [437, 304] width 67 height 8
click at [596, 374] on button "Apply" at bounding box center [597, 382] width 38 height 20
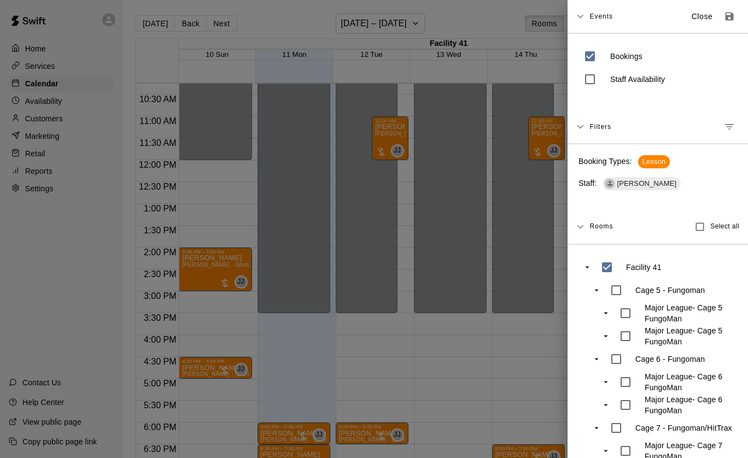
click at [394, 383] on div at bounding box center [374, 229] width 748 height 458
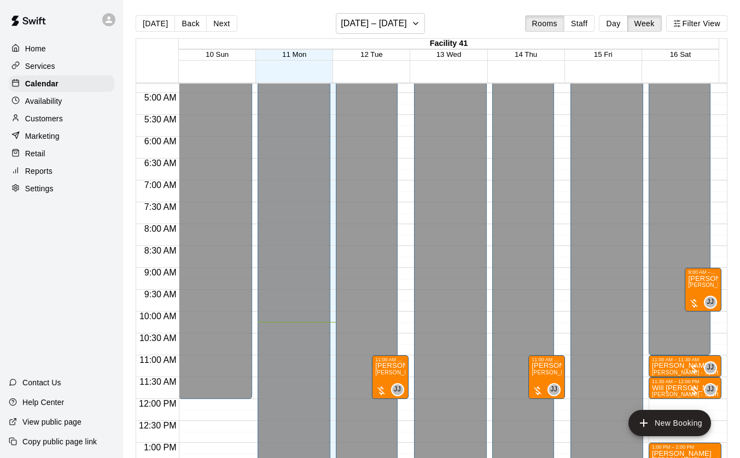
scroll to position [236, 0]
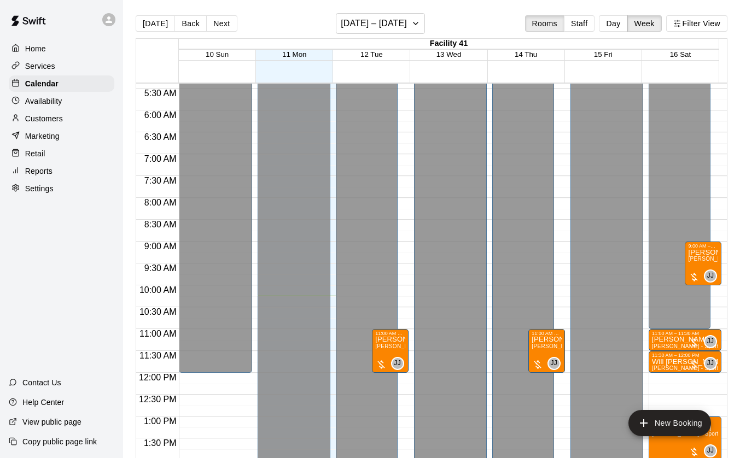
click at [691, 249] on div "9:00 AM – 10:00 AM" at bounding box center [703, 245] width 30 height 5
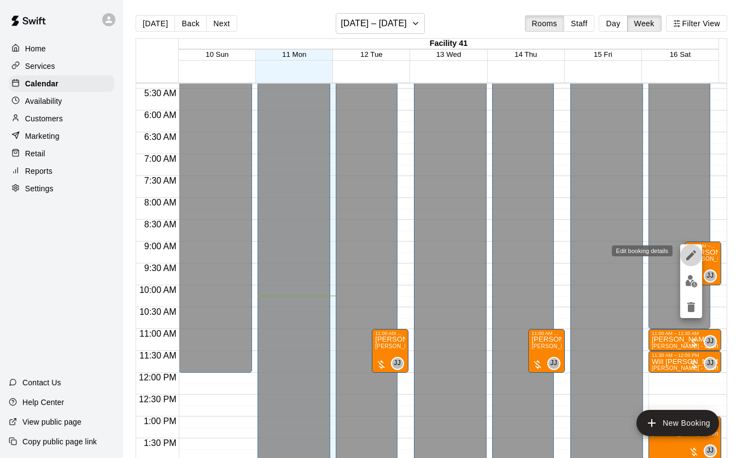
click at [690, 253] on icon "edit" at bounding box center [691, 255] width 13 height 13
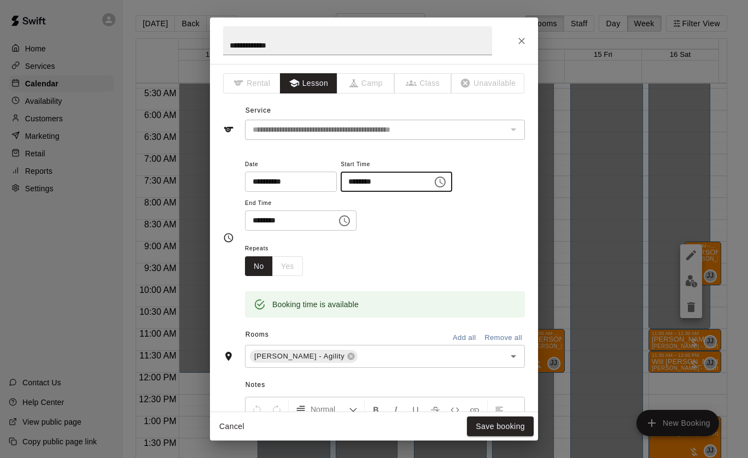
click at [371, 184] on input "********" at bounding box center [383, 182] width 84 height 20
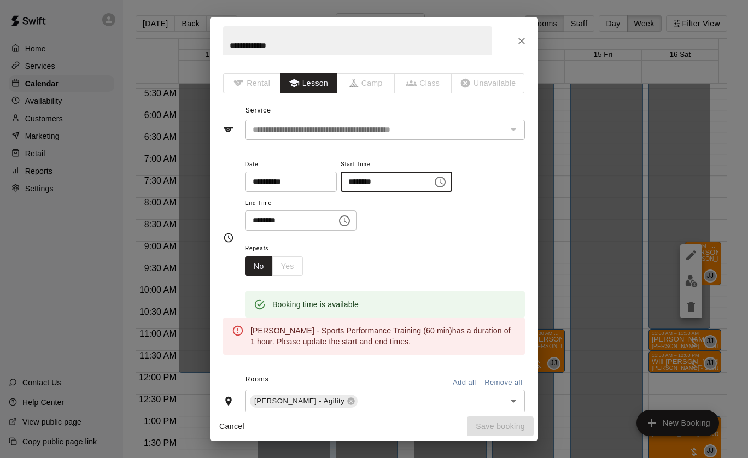
type input "********"
click at [259, 221] on input "********" at bounding box center [287, 221] width 84 height 20
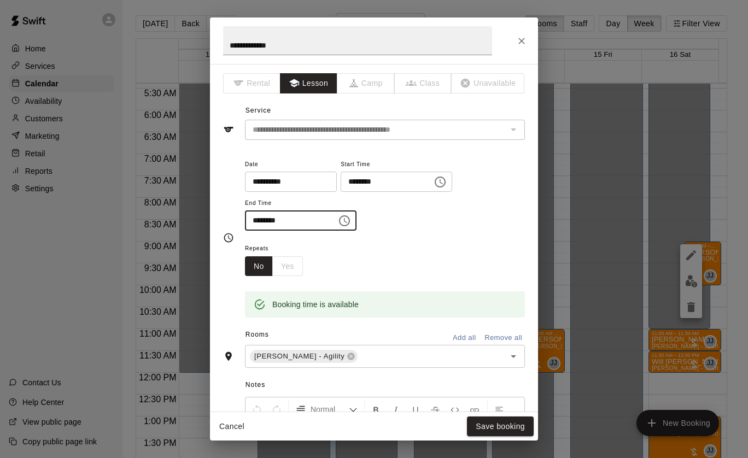
type input "********"
click at [498, 427] on button "Save booking" at bounding box center [500, 427] width 67 height 20
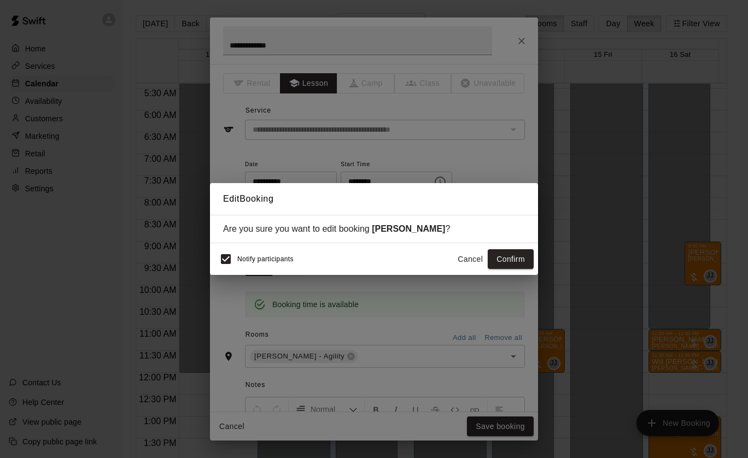
click at [506, 266] on button "Confirm" at bounding box center [511, 259] width 46 height 20
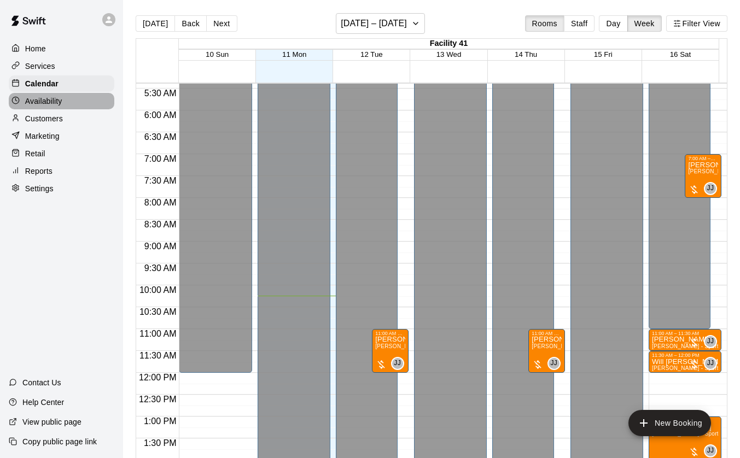
click at [43, 107] on p "Availability" at bounding box center [43, 101] width 37 height 11
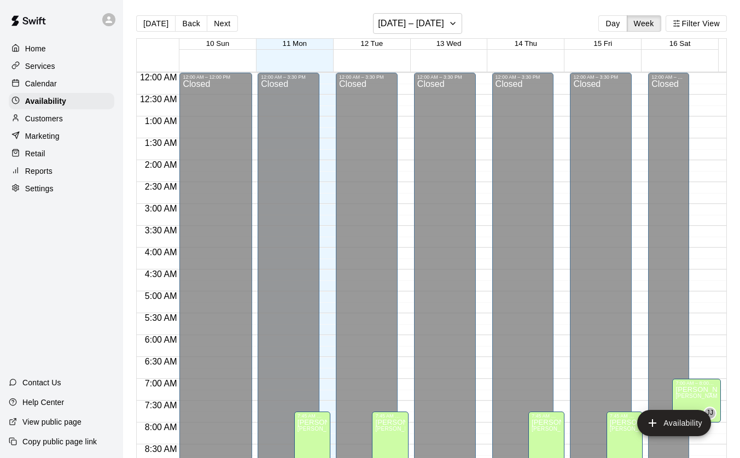
scroll to position [449, 0]
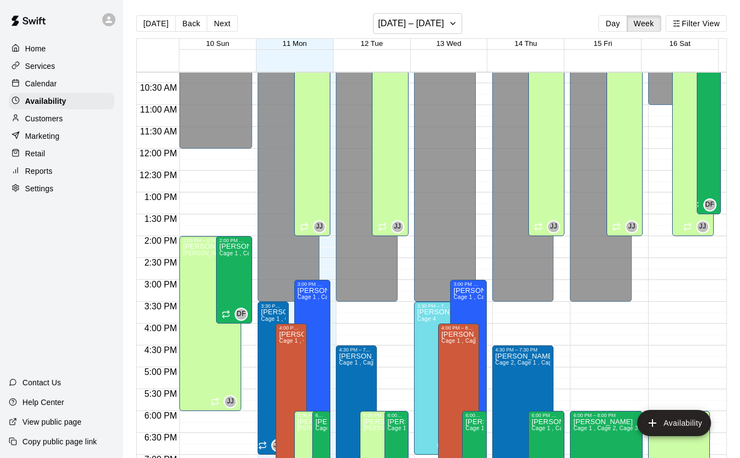
click at [678, 98] on div "[PERSON_NAME] [PERSON_NAME] - Agility" at bounding box center [692, 254] width 34 height 458
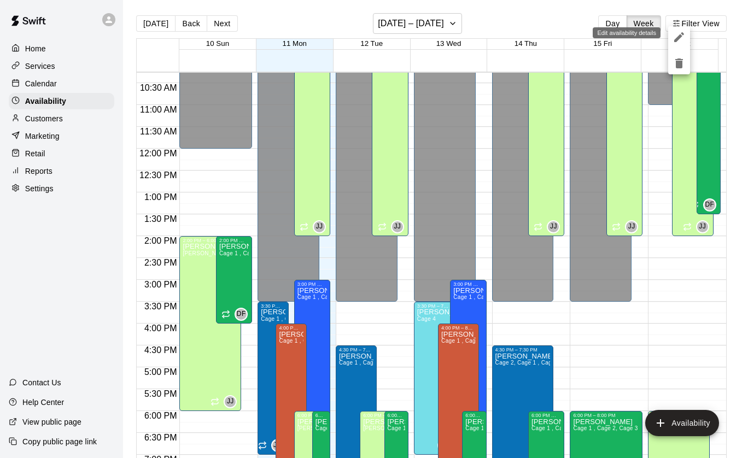
click at [679, 35] on icon "edit" at bounding box center [679, 37] width 13 height 13
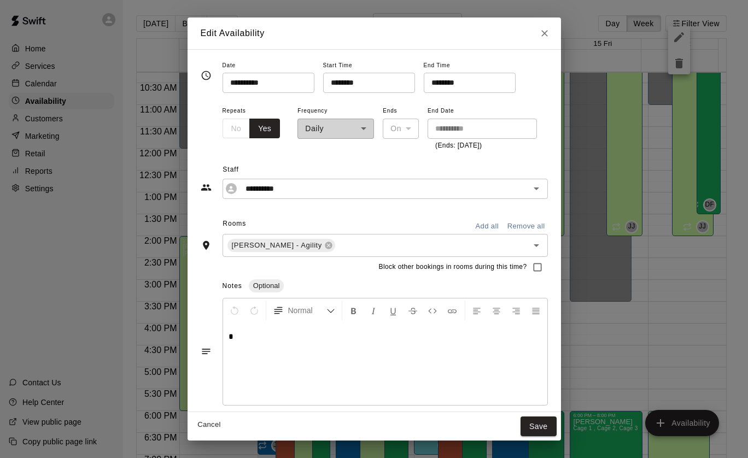
click at [341, 86] on input "********" at bounding box center [365, 83] width 84 height 20
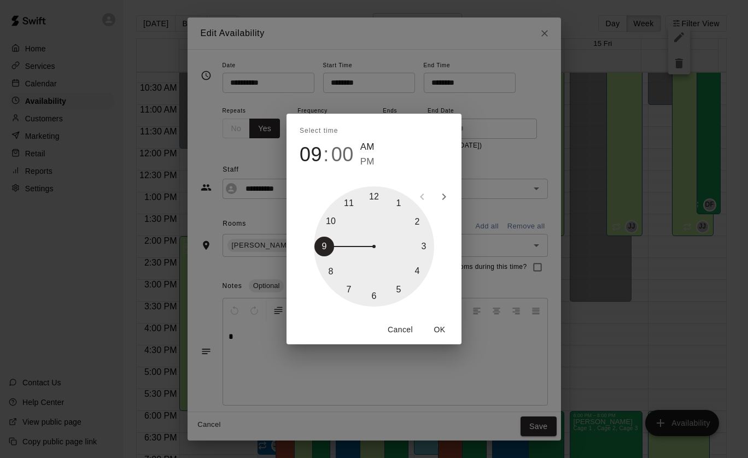
click at [348, 205] on div at bounding box center [374, 246] width 120 height 120
type input "********"
click at [439, 333] on button "OK" at bounding box center [439, 330] width 35 height 20
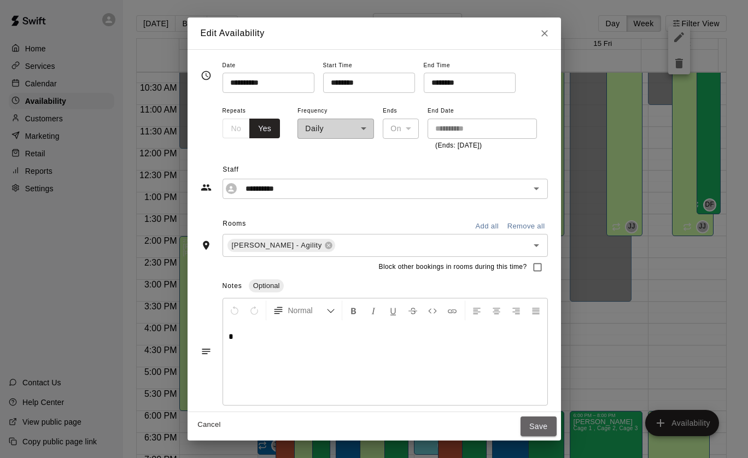
click at [550, 428] on button "Save" at bounding box center [539, 427] width 36 height 20
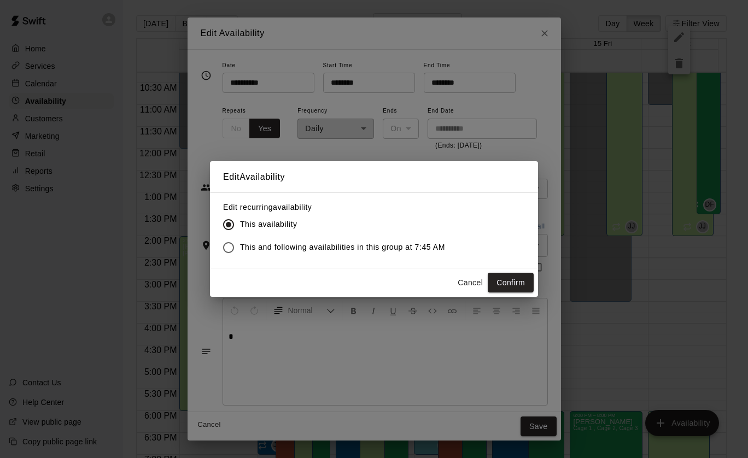
click at [400, 246] on span "This and following availabilities in this group at 7:45 AM" at bounding box center [342, 247] width 205 height 11
click at [510, 282] on button "Confirm" at bounding box center [511, 283] width 46 height 20
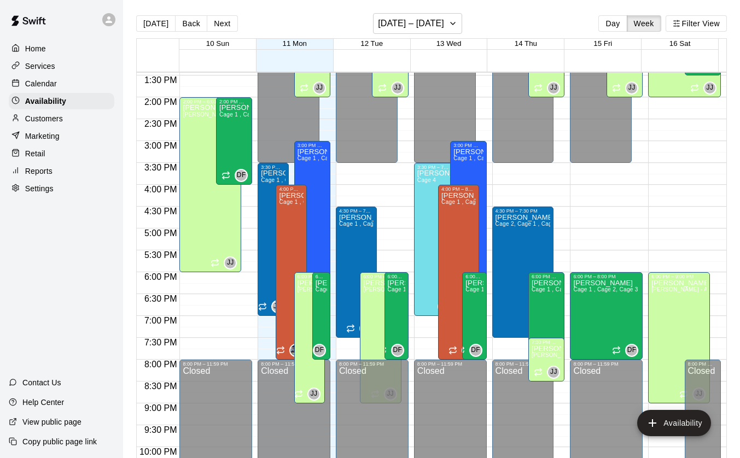
scroll to position [611, 0]
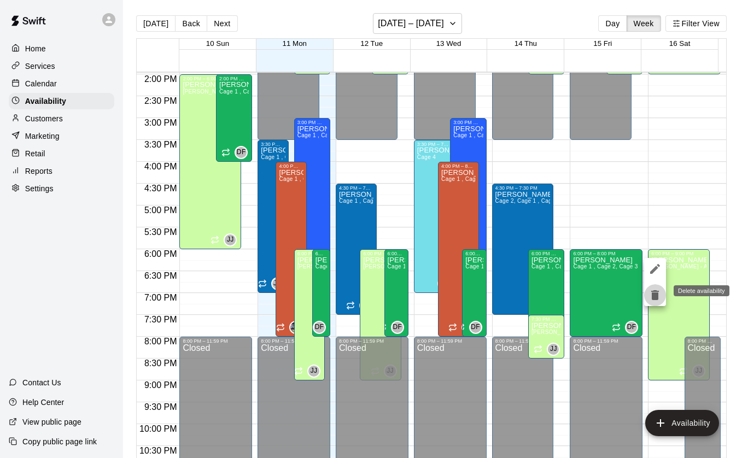
click at [653, 295] on icon "delete" at bounding box center [655, 295] width 8 height 10
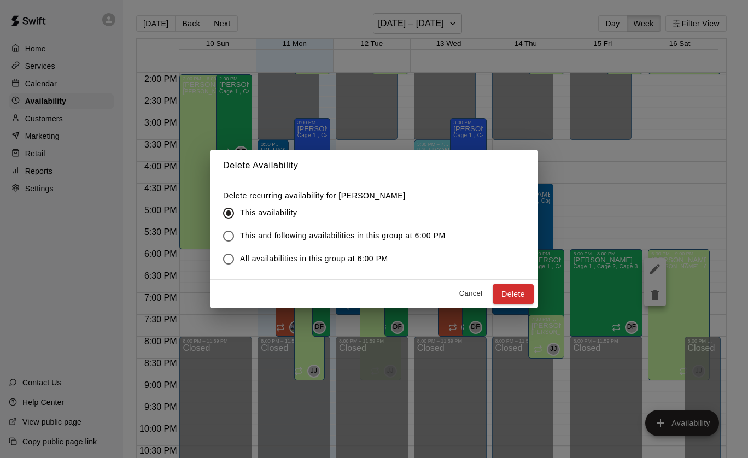
click at [267, 234] on span "This and following availabilities in this group at 6:00 PM" at bounding box center [343, 235] width 206 height 11
click at [469, 293] on button "Cancel" at bounding box center [470, 293] width 35 height 17
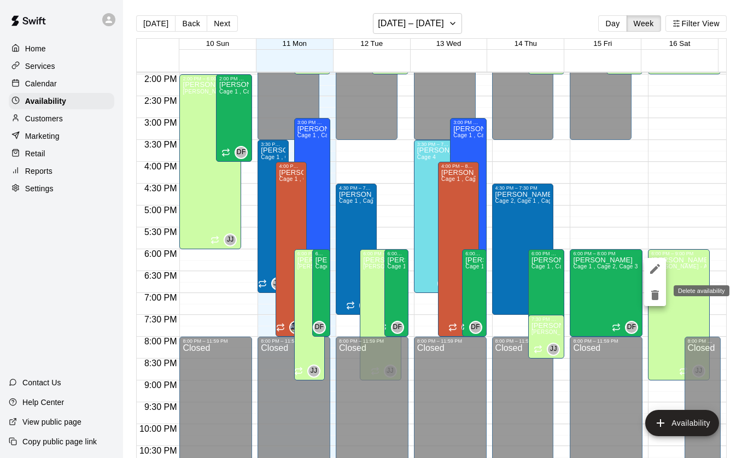
click at [652, 289] on icon "delete" at bounding box center [655, 295] width 13 height 13
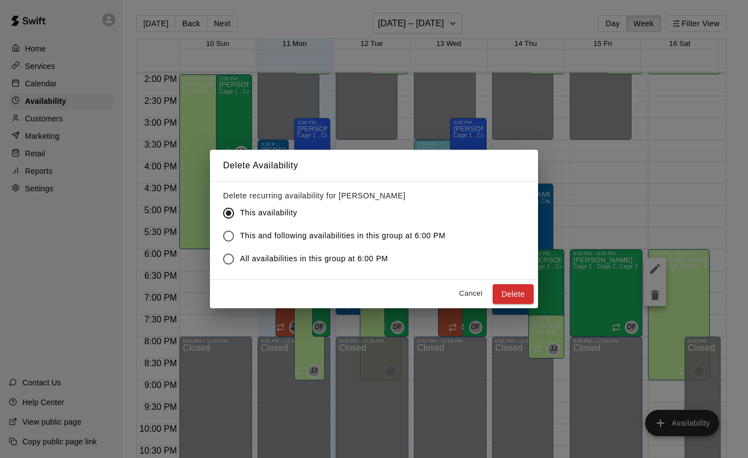
click at [506, 295] on button "Delete" at bounding box center [513, 294] width 41 height 20
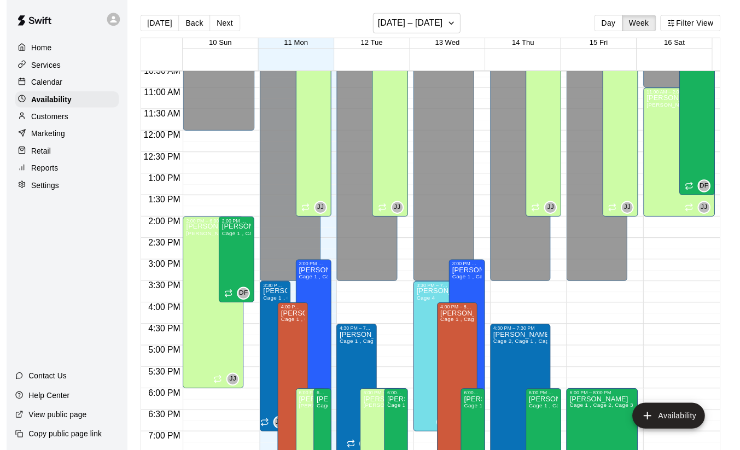
scroll to position [444, 0]
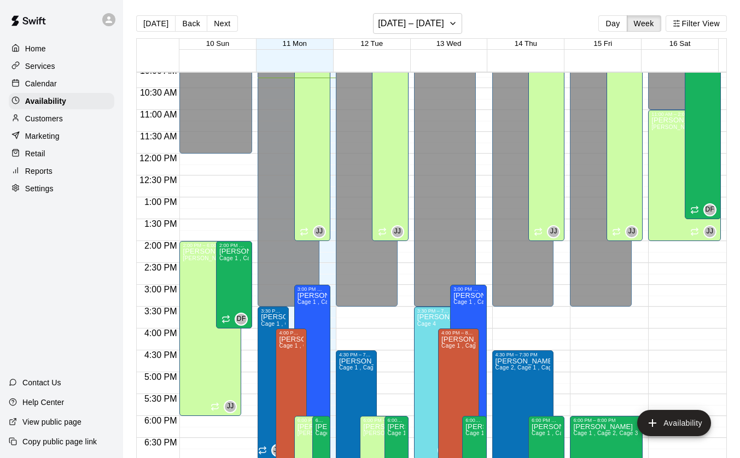
click at [656, 224] on div "[PERSON_NAME] [PERSON_NAME] - Agility" at bounding box center [684, 346] width 66 height 458
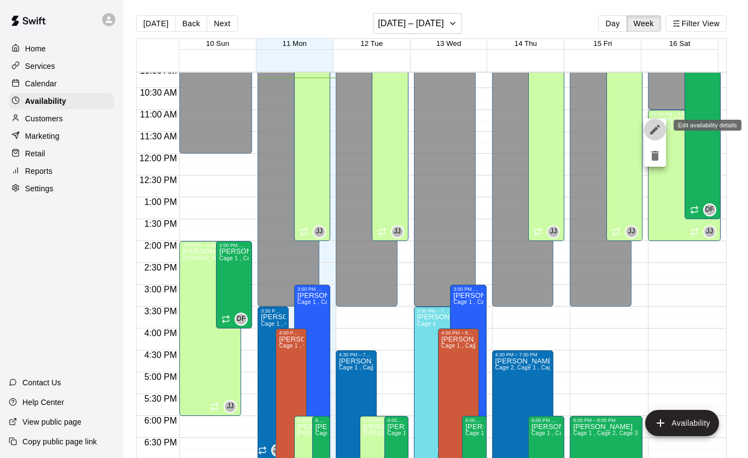
click at [652, 136] on icon "edit" at bounding box center [655, 129] width 13 height 13
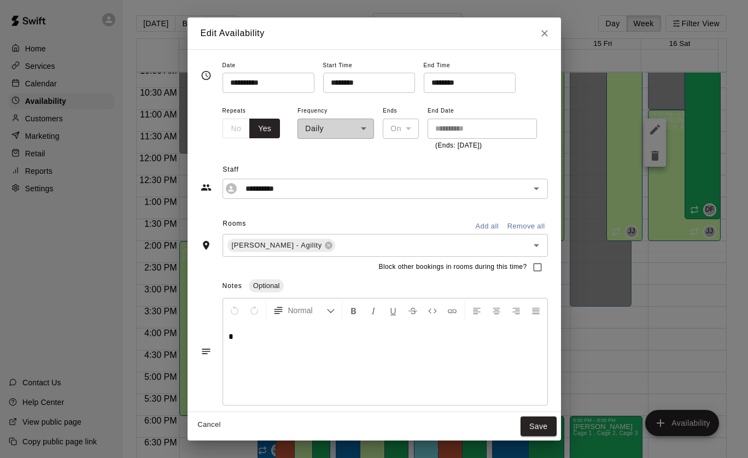
click at [458, 83] on input "********" at bounding box center [466, 83] width 84 height 20
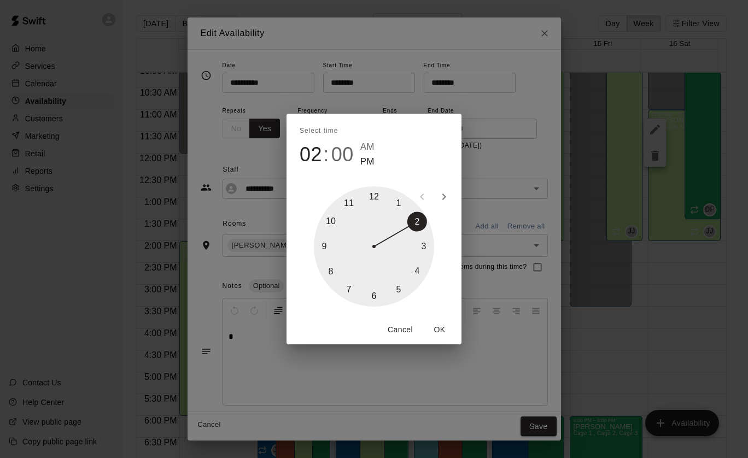
click at [418, 271] on div at bounding box center [374, 246] width 120 height 120
type input "********"
click at [442, 329] on button "OK" at bounding box center [439, 330] width 35 height 20
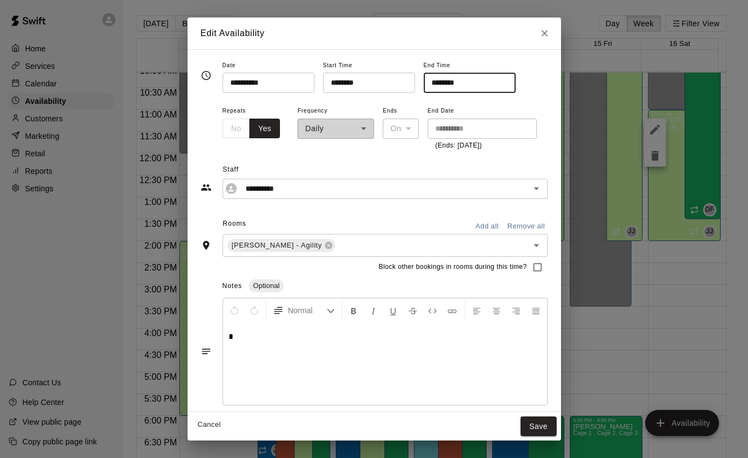
click at [548, 427] on button "Save" at bounding box center [539, 427] width 36 height 20
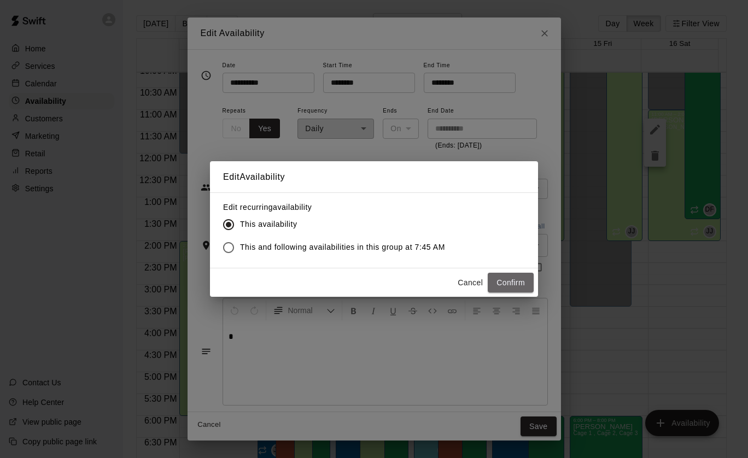
click at [511, 287] on button "Confirm" at bounding box center [511, 283] width 46 height 20
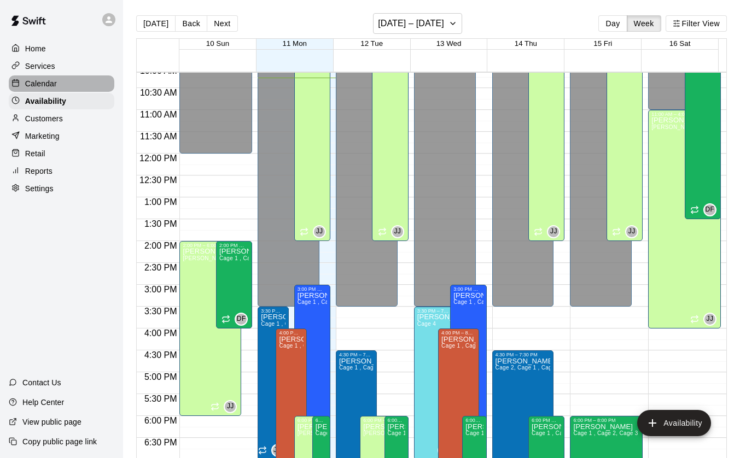
click at [45, 84] on p "Calendar" at bounding box center [41, 83] width 32 height 11
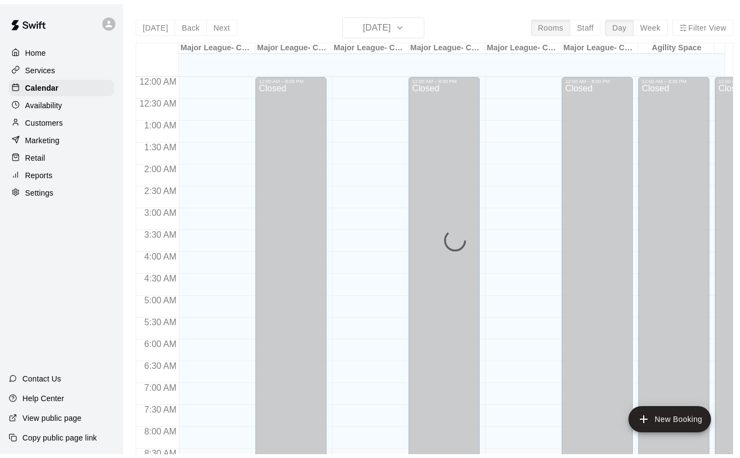
scroll to position [450, 0]
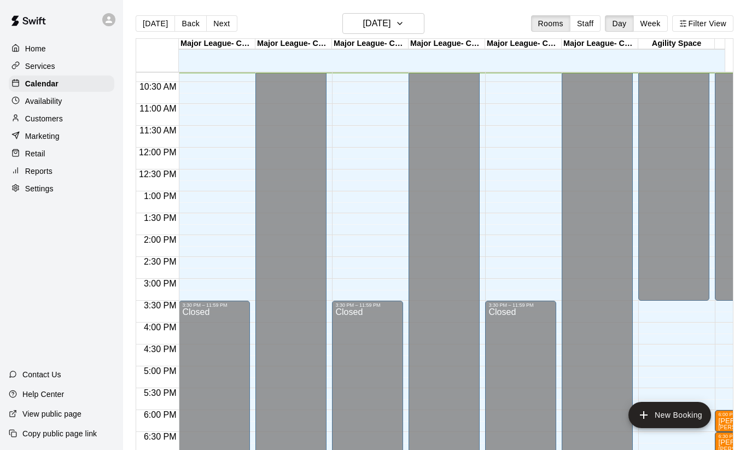
click at [652, 24] on button "Week" at bounding box center [650, 23] width 34 height 16
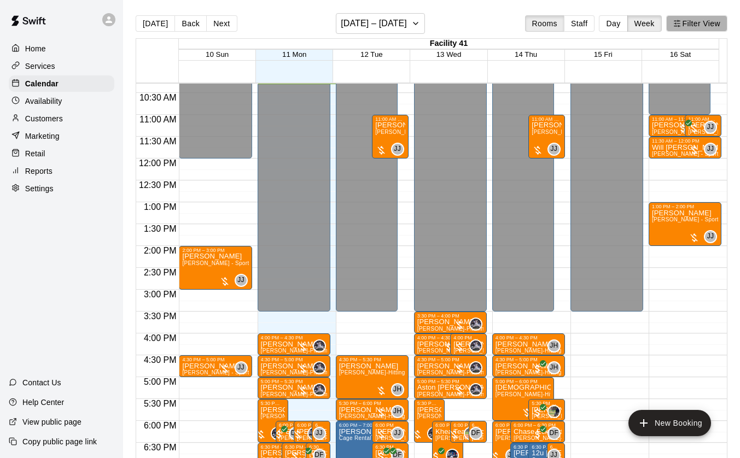
click at [712, 22] on button "Filter View" at bounding box center [696, 23] width 61 height 16
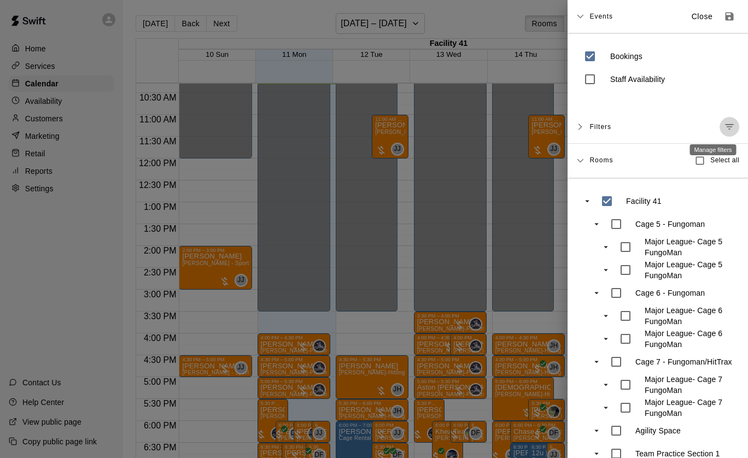
click at [724, 122] on icon "Manage filters" at bounding box center [729, 126] width 11 height 11
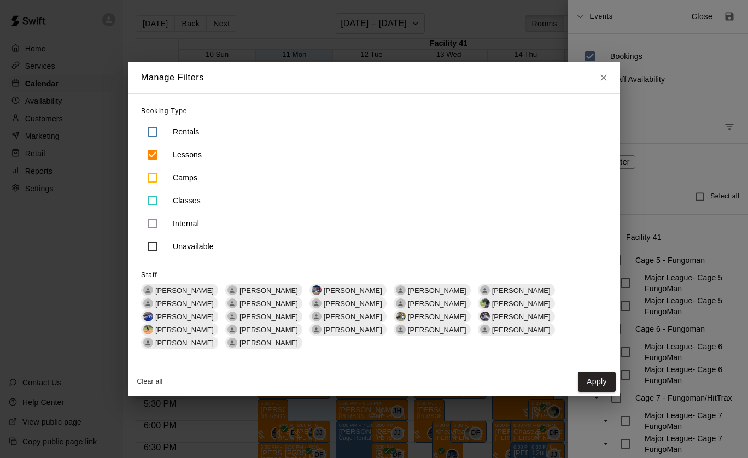
click at [404, 307] on span "[PERSON_NAME]" at bounding box center [437, 304] width 67 height 8
click at [590, 384] on button "Apply" at bounding box center [597, 382] width 38 height 20
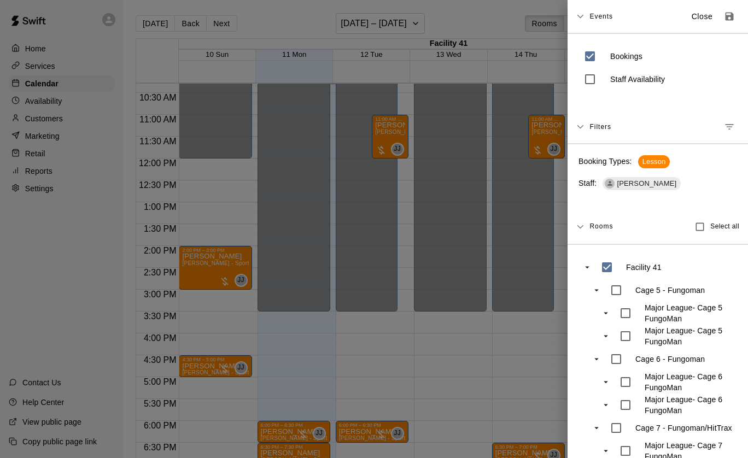
click at [526, 314] on div at bounding box center [374, 229] width 748 height 458
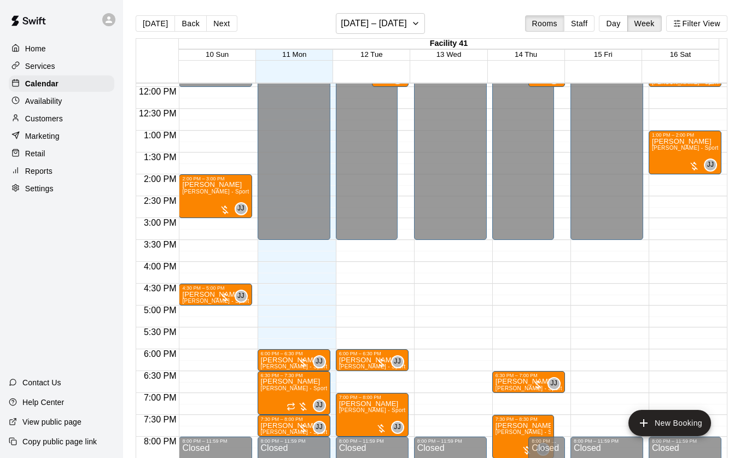
scroll to position [532, 0]
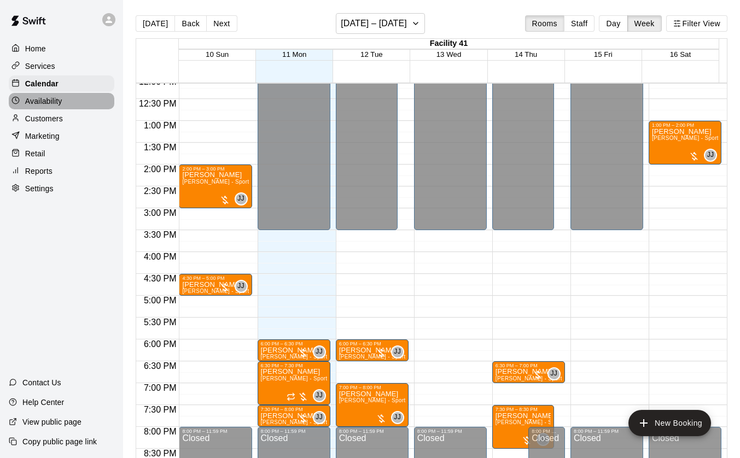
click at [44, 101] on p "Availability" at bounding box center [43, 101] width 37 height 11
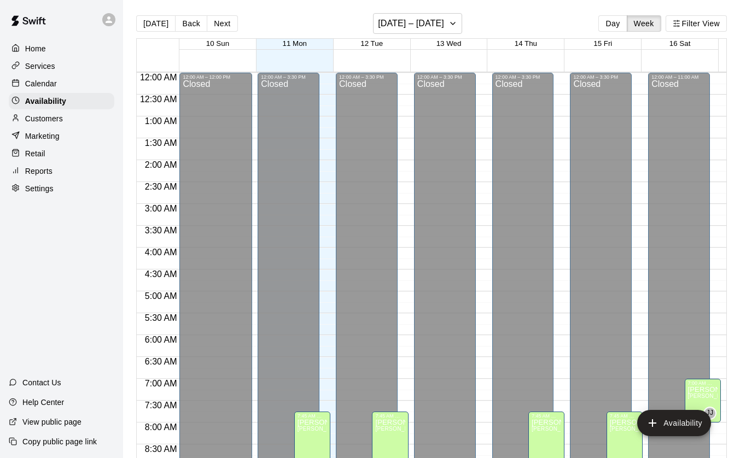
scroll to position [451, 0]
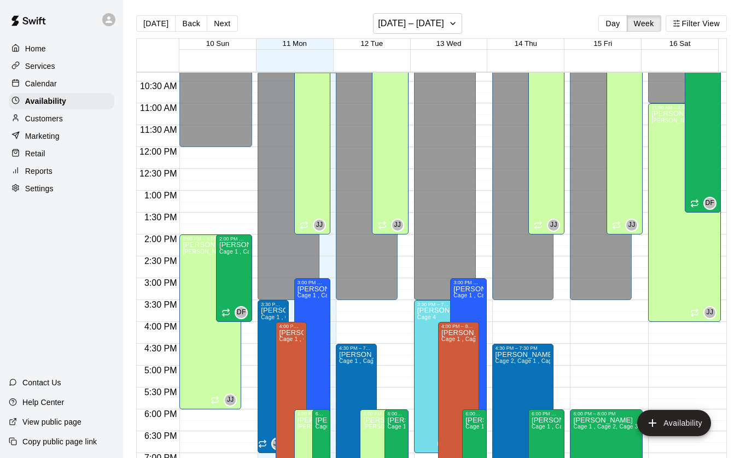
click at [370, 421] on p "[PERSON_NAME]" at bounding box center [380, 421] width 34 height 0
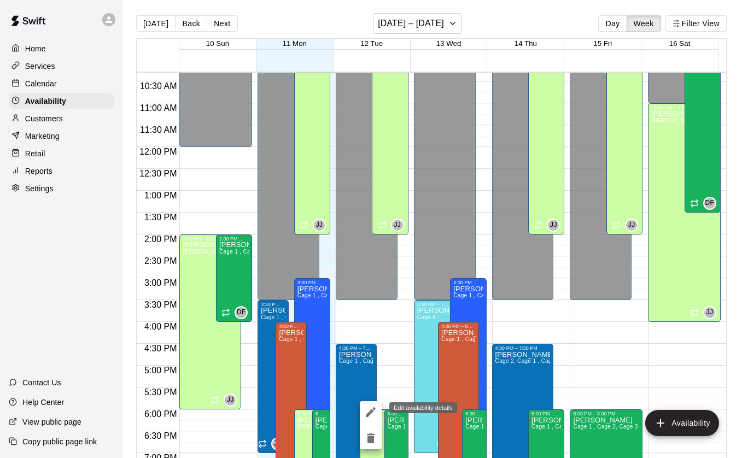
click at [369, 412] on icon "edit" at bounding box center [370, 412] width 13 height 13
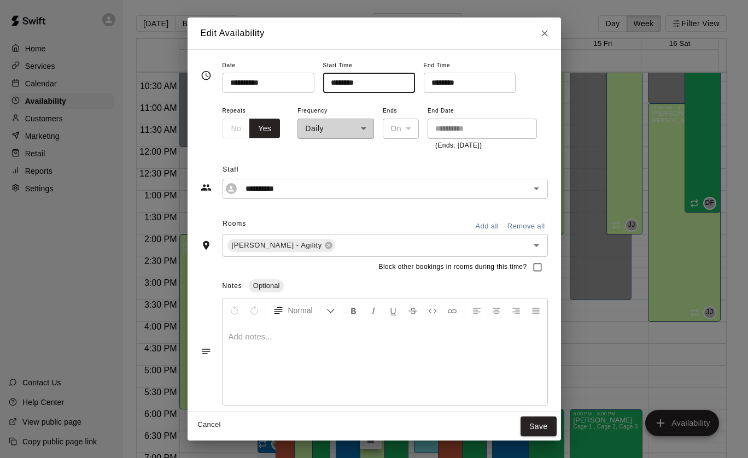
click at [340, 84] on input "********" at bounding box center [365, 83] width 84 height 20
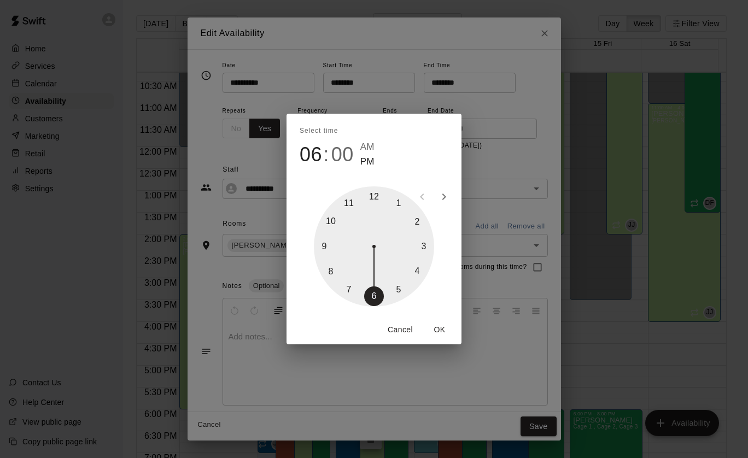
click at [419, 272] on div at bounding box center [374, 246] width 120 height 120
click at [310, 157] on span "04" at bounding box center [311, 154] width 22 height 23
click at [396, 289] on div at bounding box center [374, 246] width 120 height 120
type input "********"
click at [437, 326] on button "OK" at bounding box center [439, 330] width 35 height 20
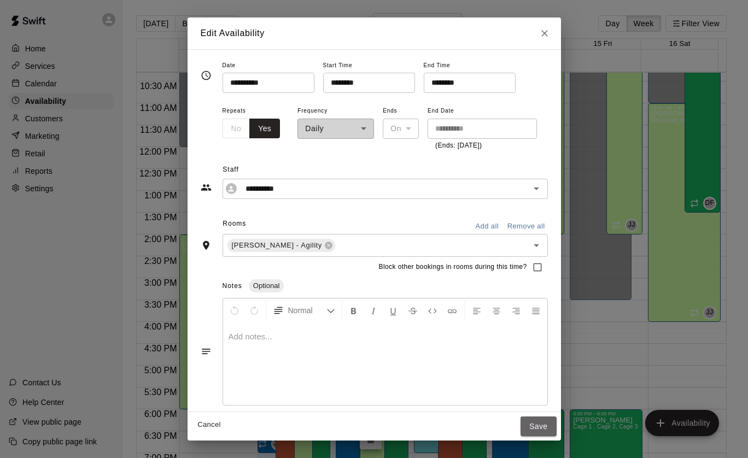
click at [549, 430] on button "Save" at bounding box center [539, 427] width 36 height 20
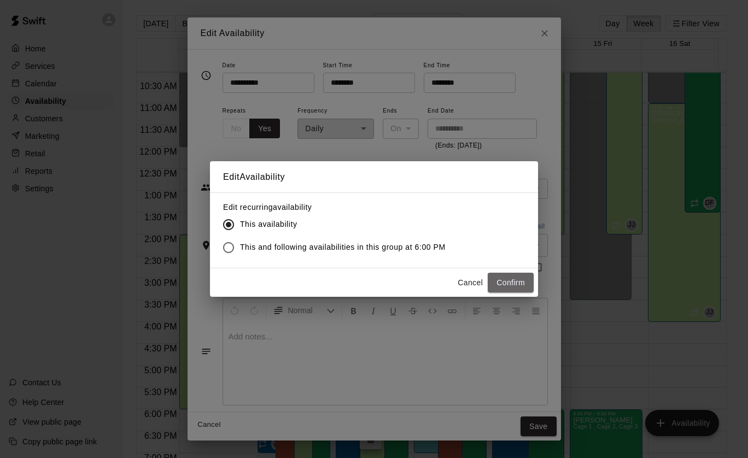
click at [510, 283] on button "Confirm" at bounding box center [511, 283] width 46 height 20
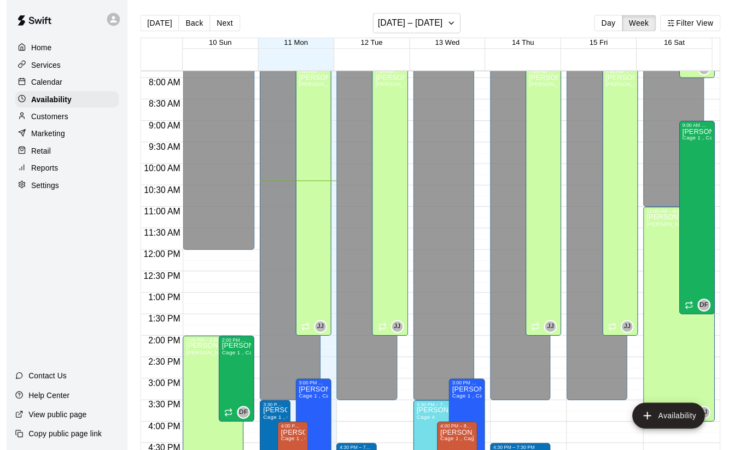
scroll to position [652, 0]
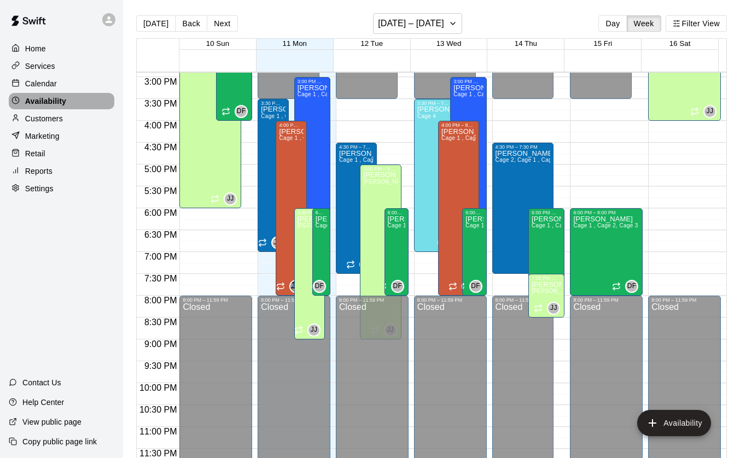
click at [47, 107] on p "Availability" at bounding box center [45, 101] width 41 height 11
click at [42, 86] on p "Calendar" at bounding box center [41, 83] width 32 height 11
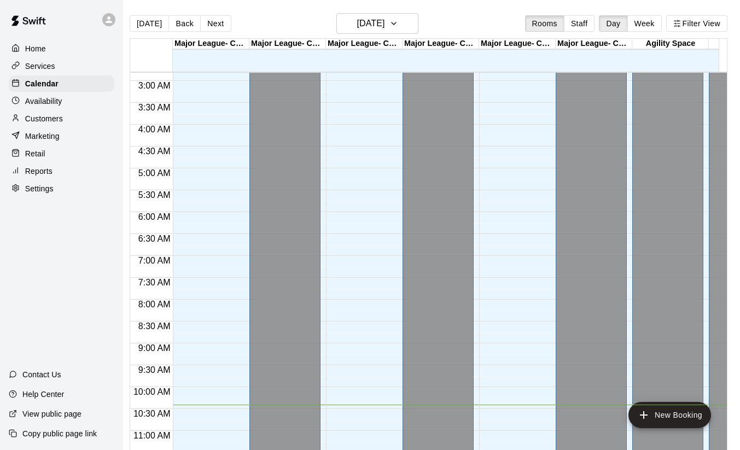
scroll to position [77, 0]
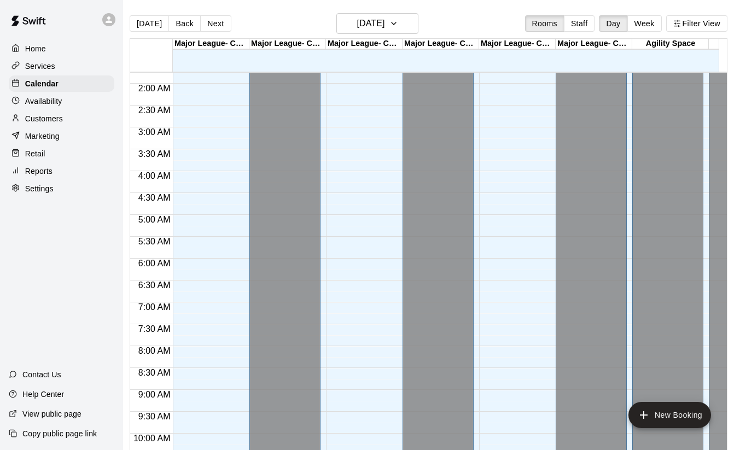
click at [643, 15] on div "[DATE] Back [DATE][DATE] Rooms Staff Day Week Filter View" at bounding box center [429, 25] width 598 height 25
click at [643, 19] on button "Week" at bounding box center [644, 23] width 34 height 16
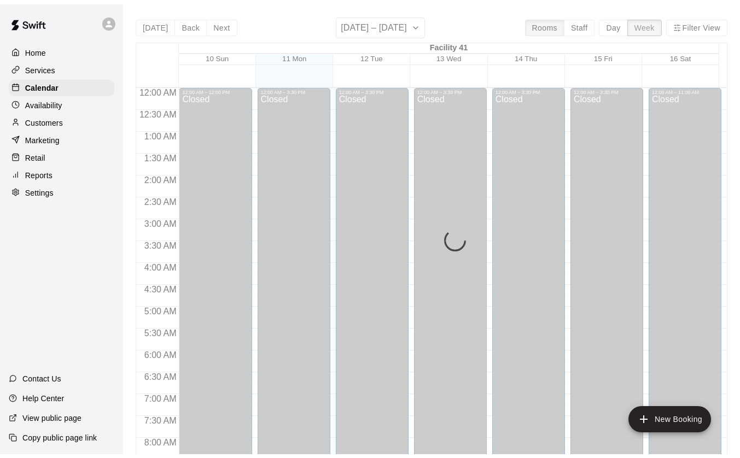
scroll to position [0, 0]
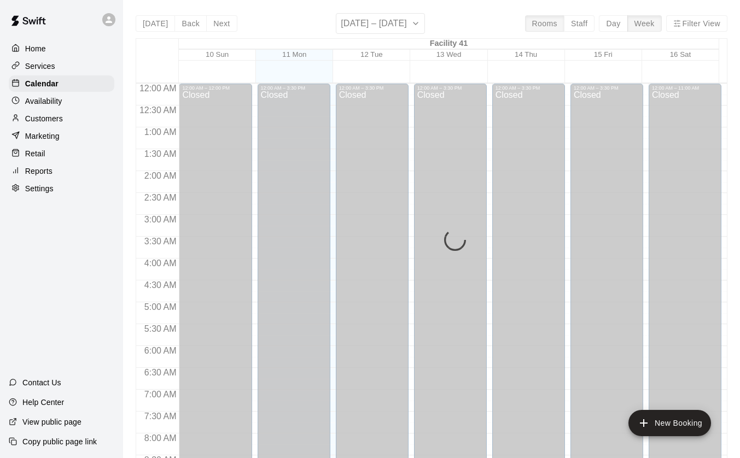
click at [697, 20] on button "Filter View" at bounding box center [696, 23] width 61 height 16
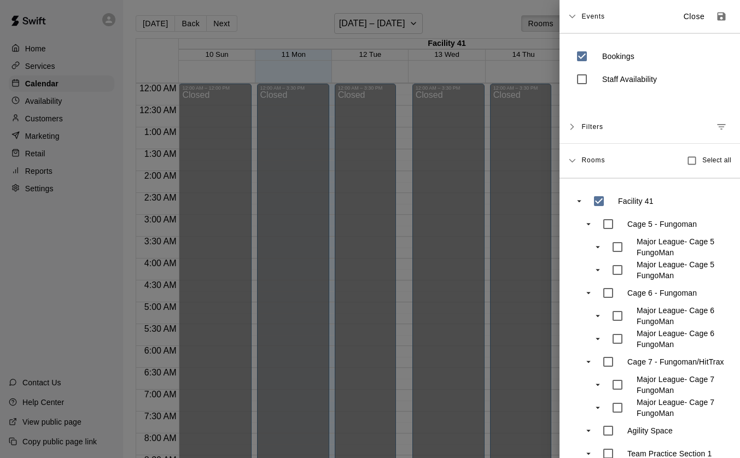
scroll to position [456, 0]
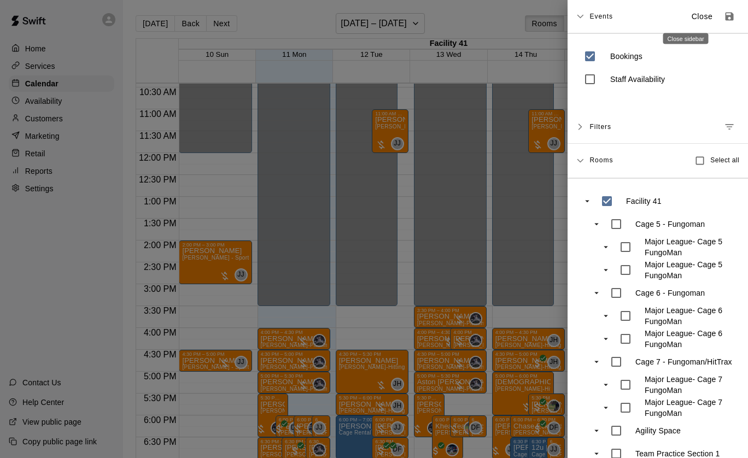
click at [697, 20] on button "Close" at bounding box center [702, 17] width 35 height 18
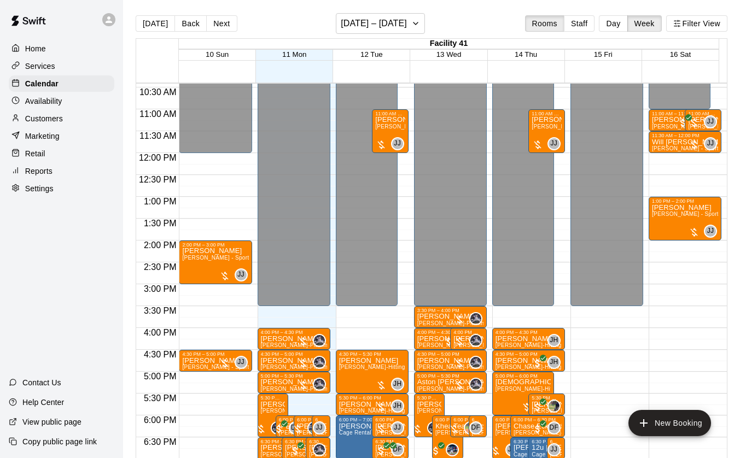
click at [699, 19] on button "Filter View" at bounding box center [696, 23] width 61 height 16
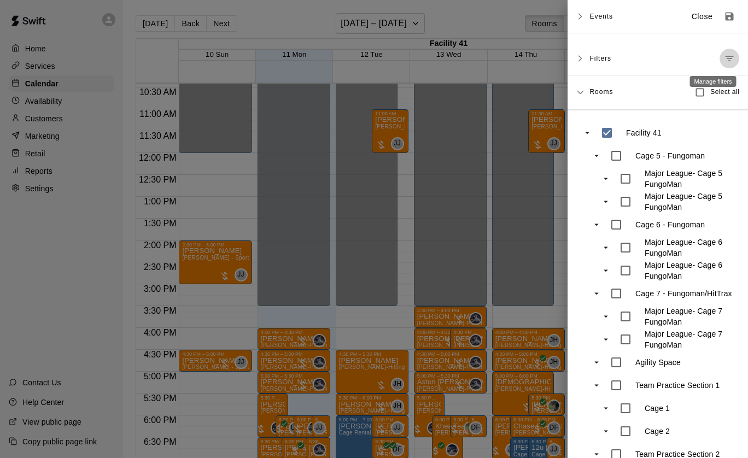
click at [724, 60] on icon "Manage filters" at bounding box center [729, 58] width 11 height 11
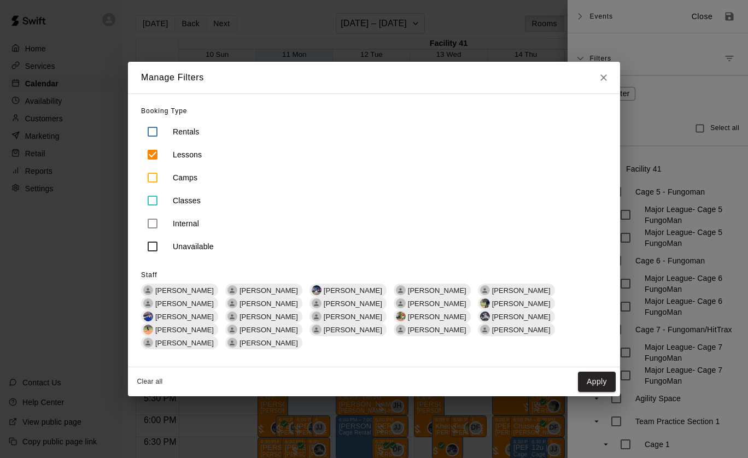
click at [404, 308] on span "[PERSON_NAME]" at bounding box center [437, 304] width 67 height 8
click at [596, 372] on button "Apply" at bounding box center [597, 382] width 38 height 20
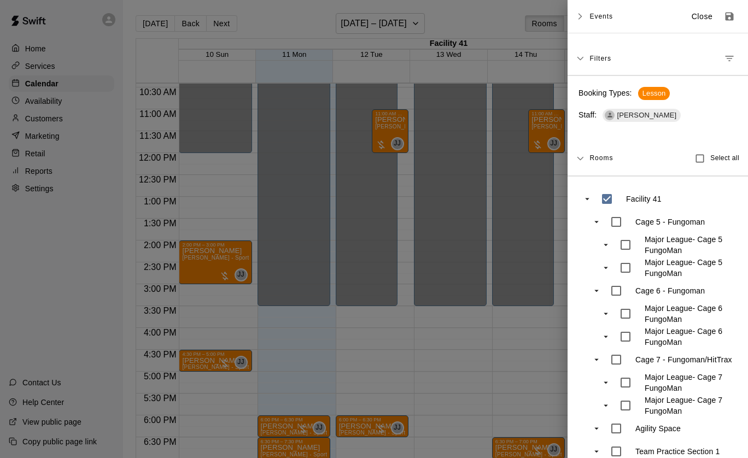
click at [475, 338] on div at bounding box center [374, 229] width 748 height 458
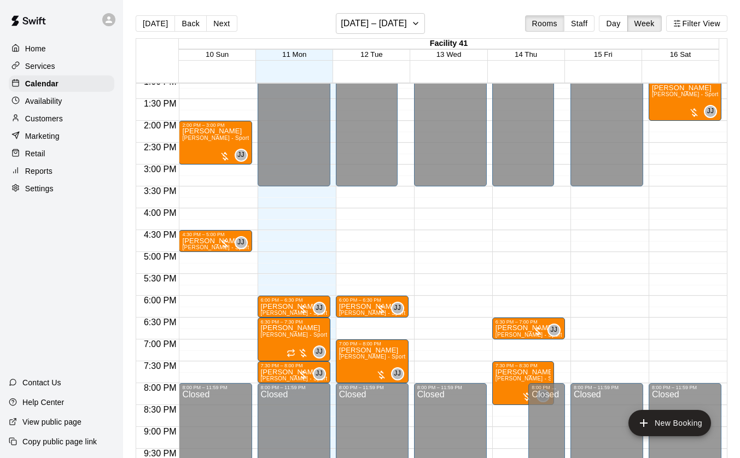
scroll to position [576, 0]
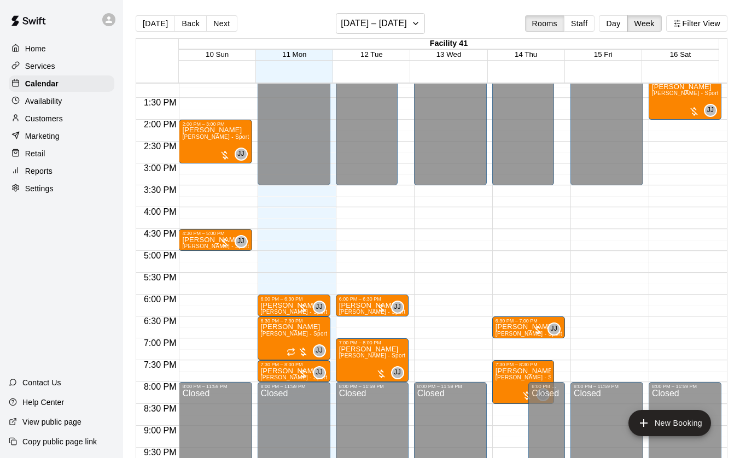
click at [520, 322] on div "6:30 PM – 7:00 PM" at bounding box center [528, 320] width 66 height 5
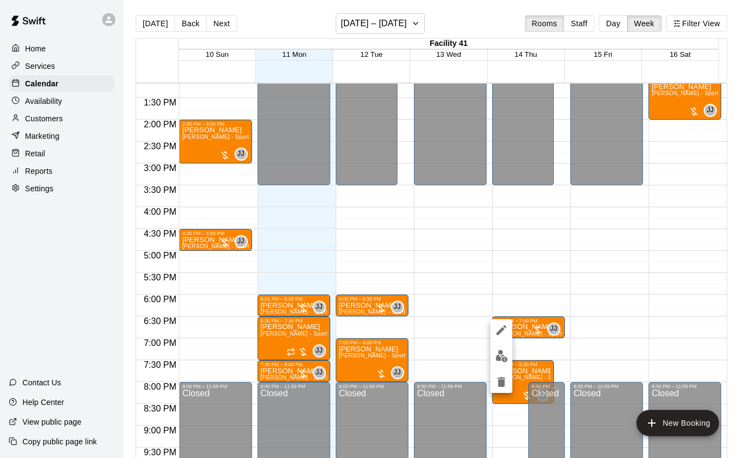
click at [580, 272] on div at bounding box center [374, 229] width 748 height 458
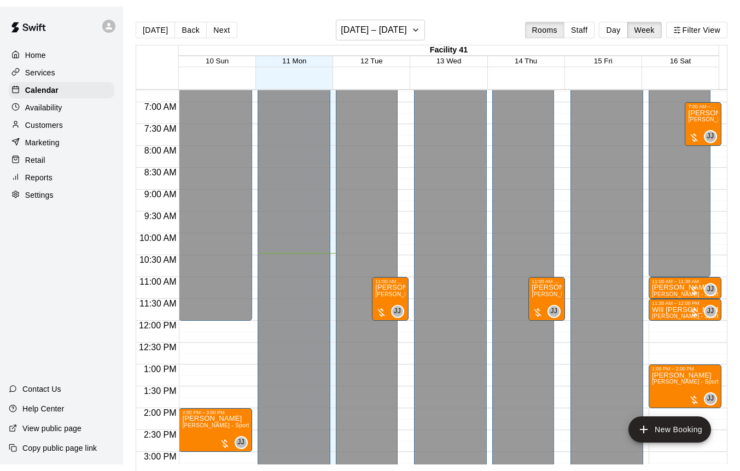
scroll to position [294, 0]
